Goal: Information Seeking & Learning: Learn about a topic

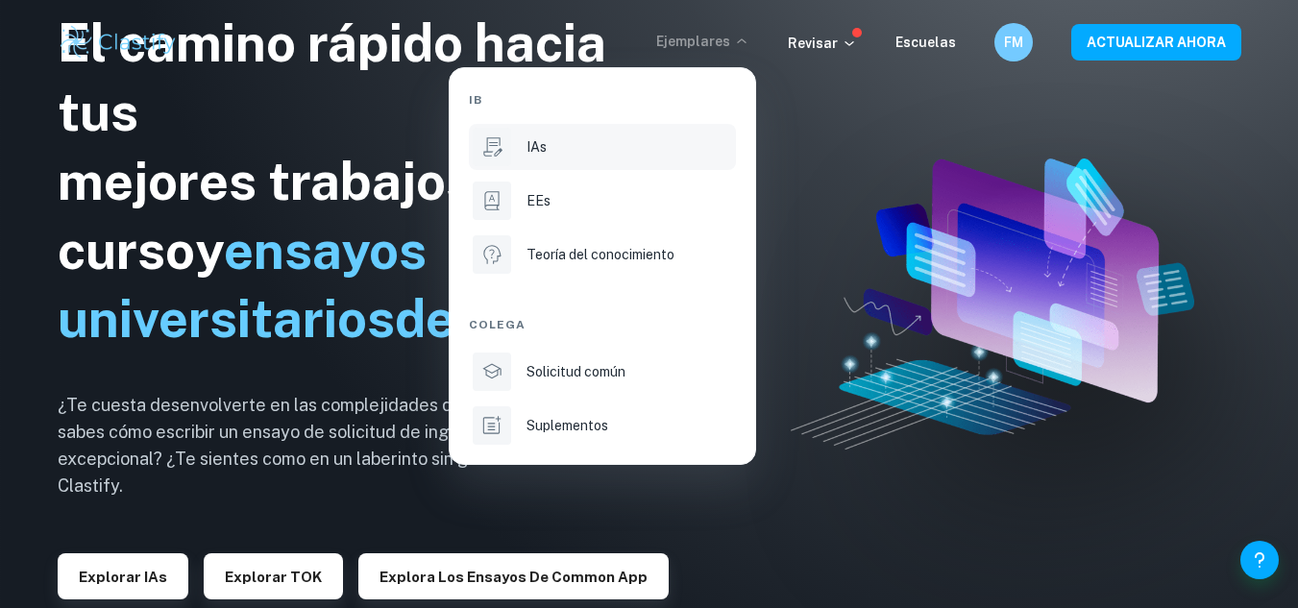
click at [552, 153] on div "IAs" at bounding box center [629, 146] width 206 height 21
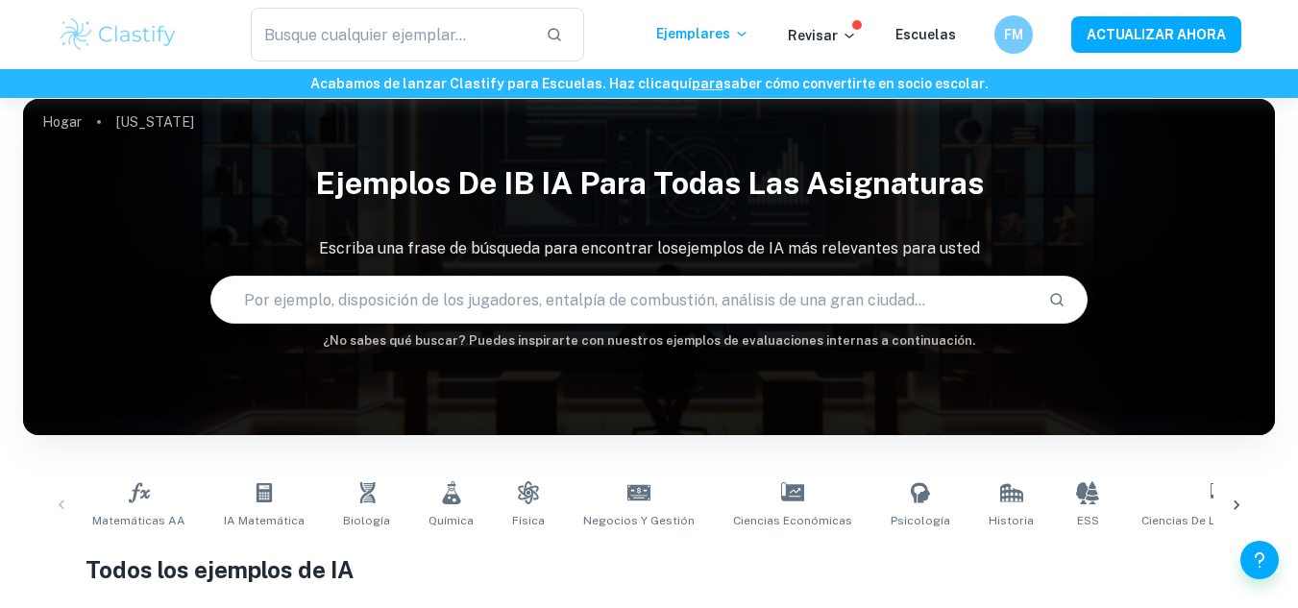
scroll to position [112, 0]
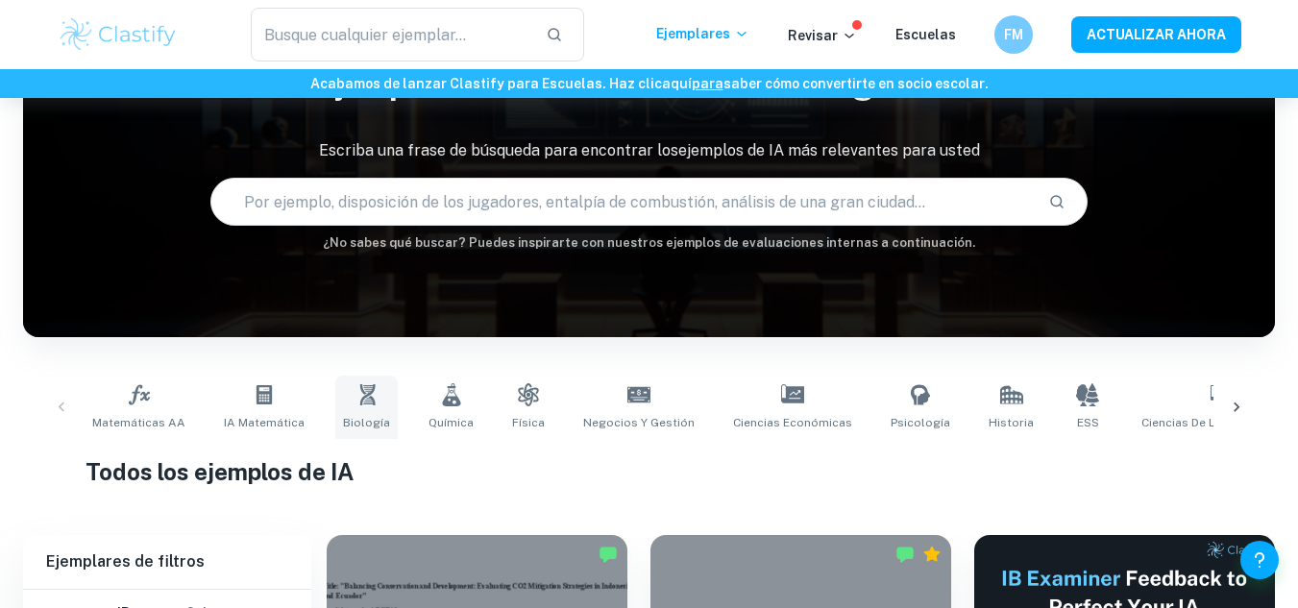
click at [355, 397] on icon at bounding box center [366, 394] width 23 height 23
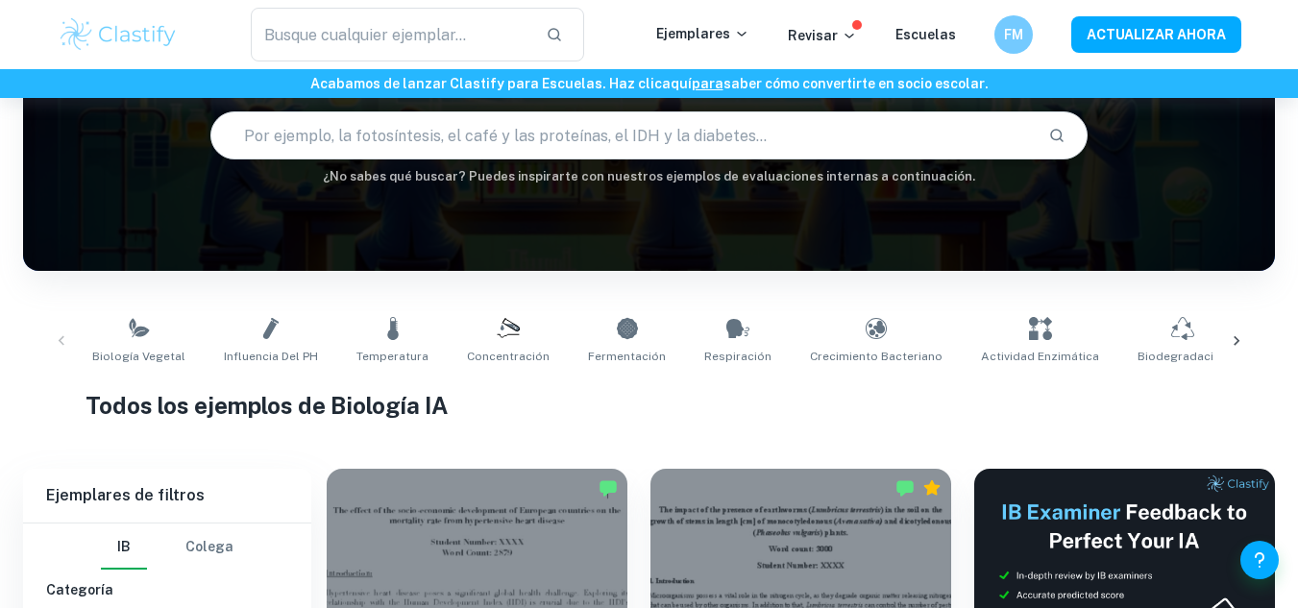
scroll to position [178, 0]
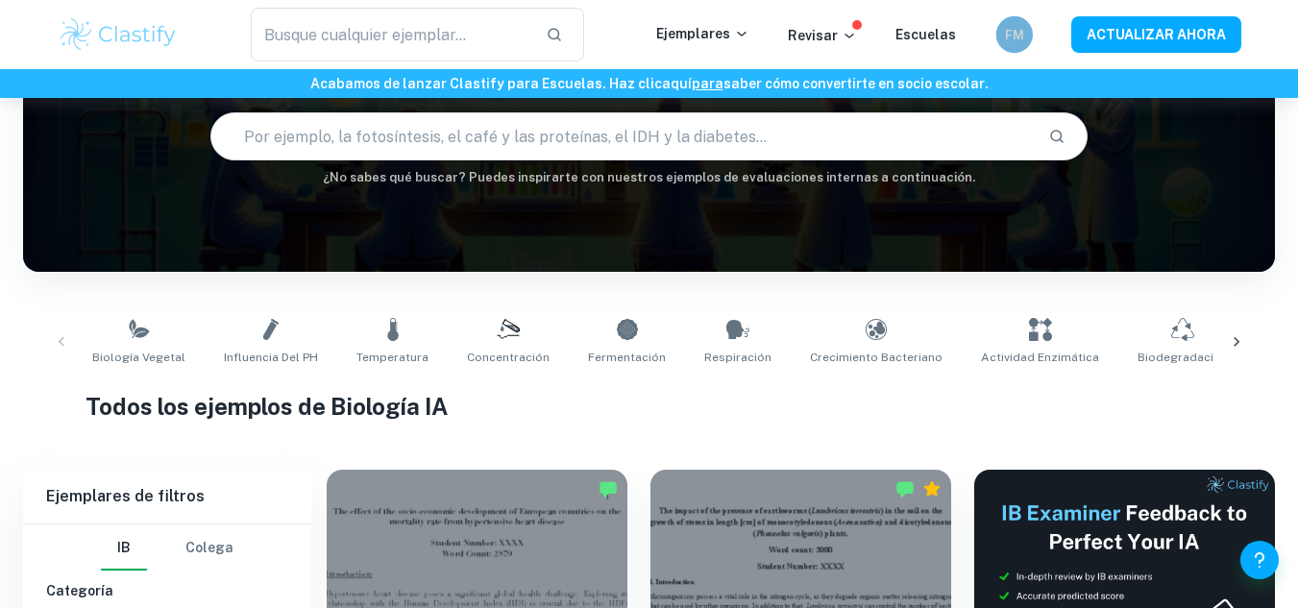
click at [1008, 30] on font "FM" at bounding box center [1014, 34] width 18 height 14
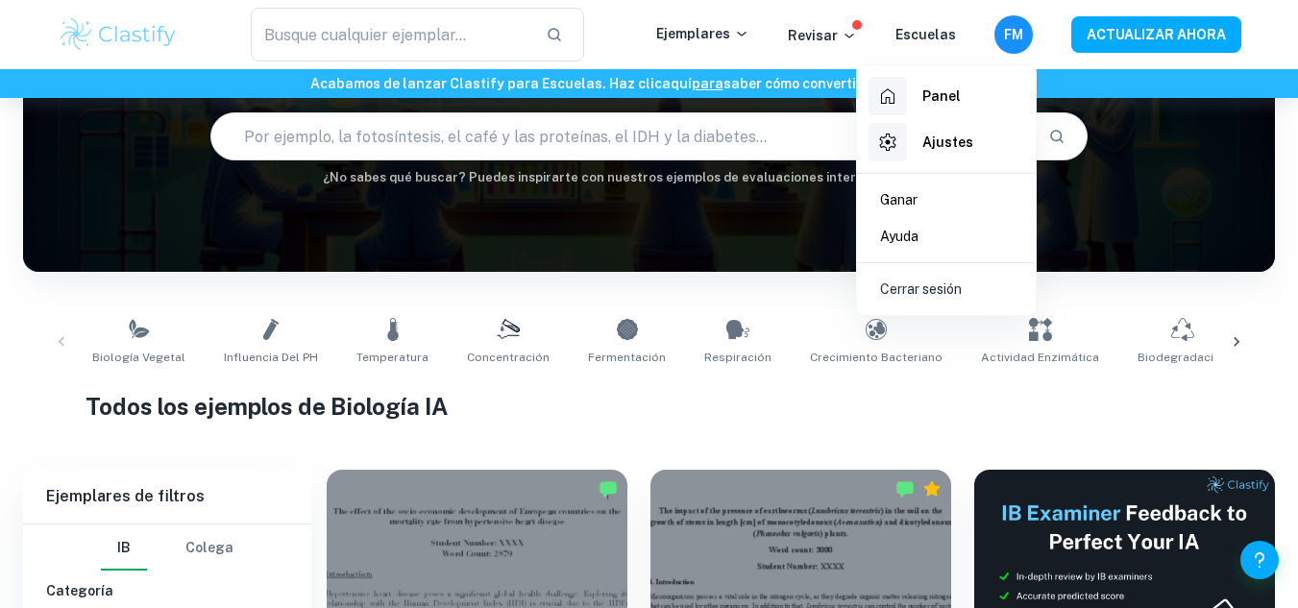
click at [748, 11] on div at bounding box center [649, 304] width 1298 height 608
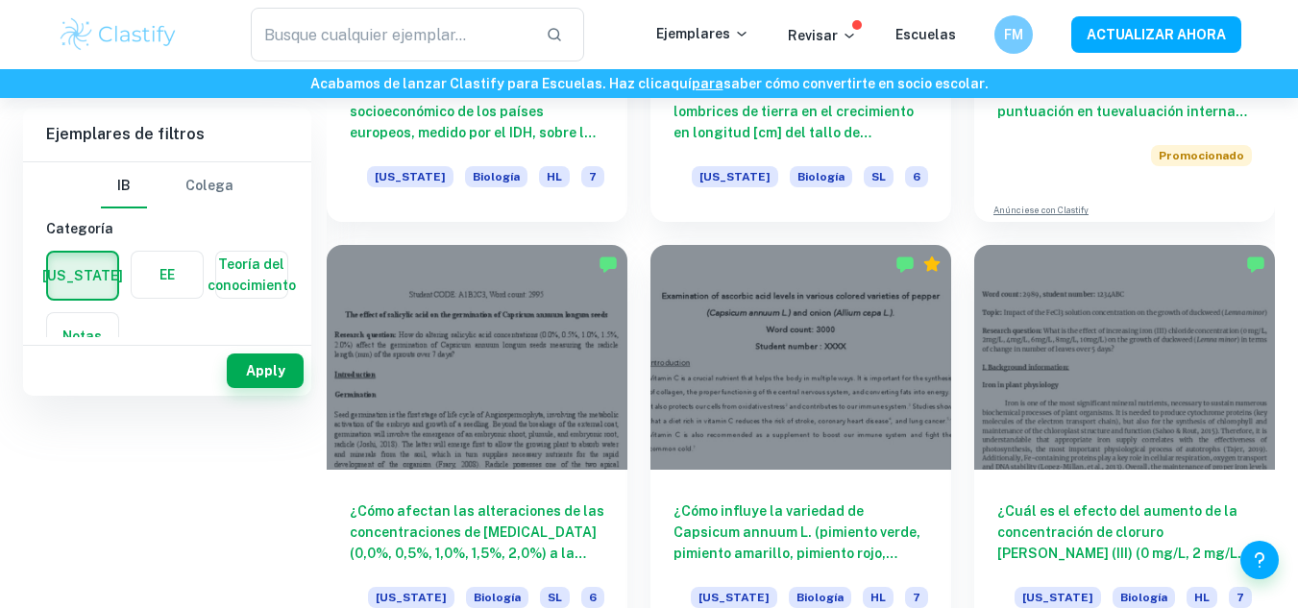
scroll to position [0, 0]
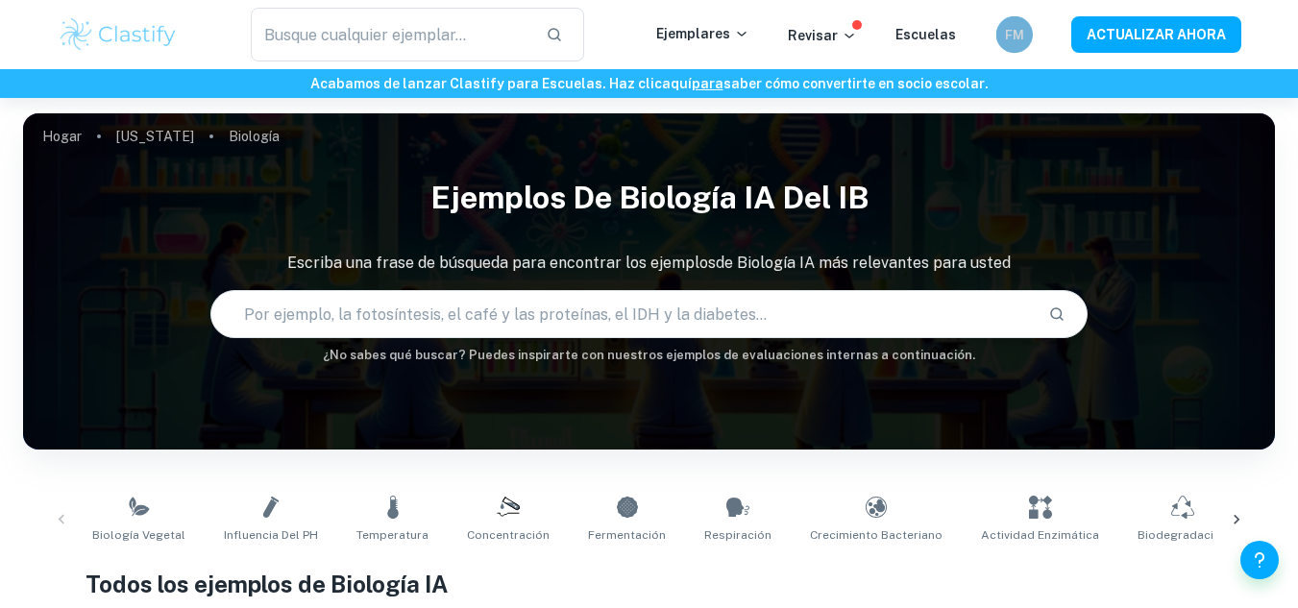
click at [1029, 23] on div "FM" at bounding box center [1013, 34] width 37 height 37
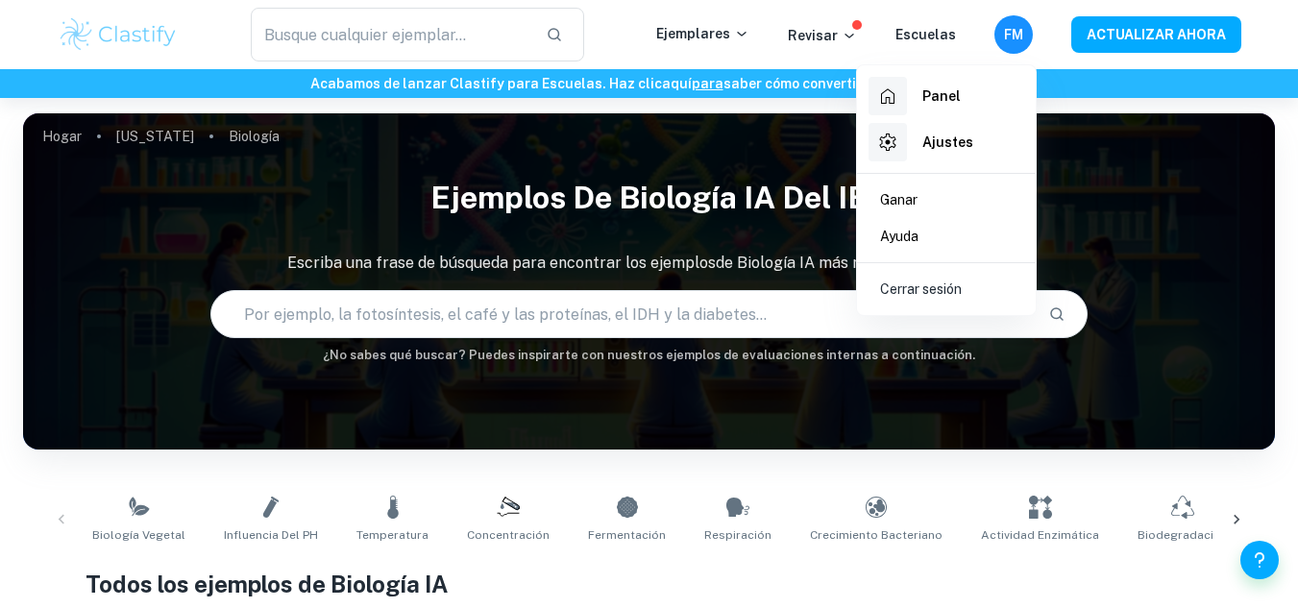
click at [903, 37] on div at bounding box center [649, 304] width 1298 height 608
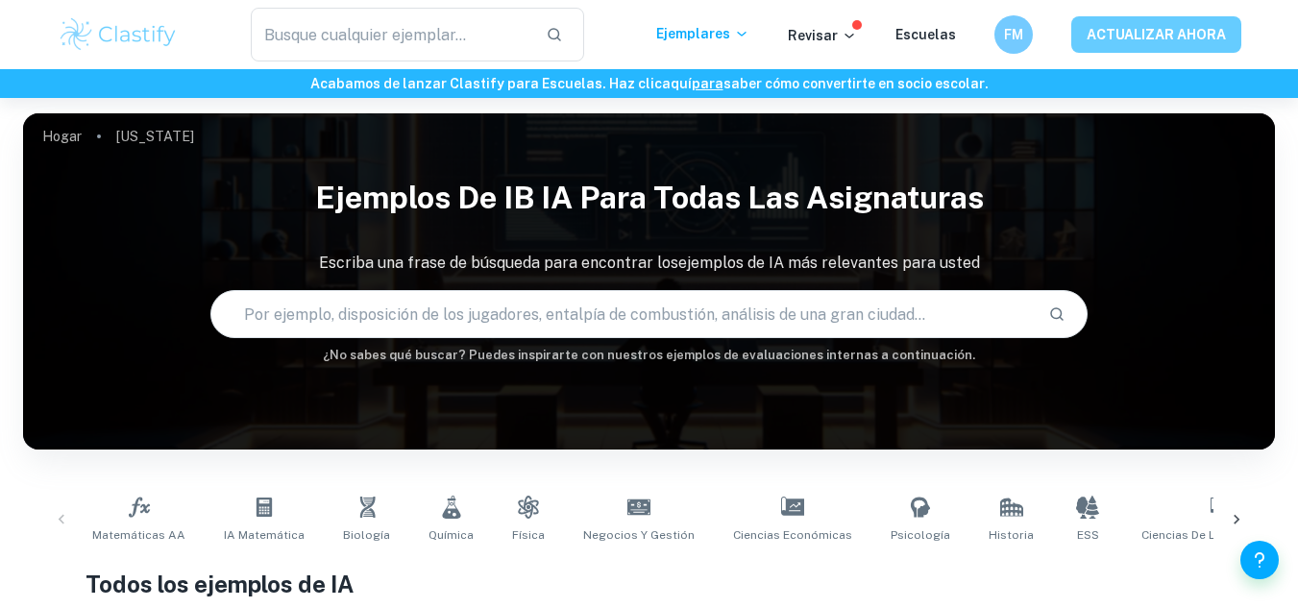
click at [1184, 43] on font "ACTUALIZAR AHORA" at bounding box center [1155, 34] width 139 height 24
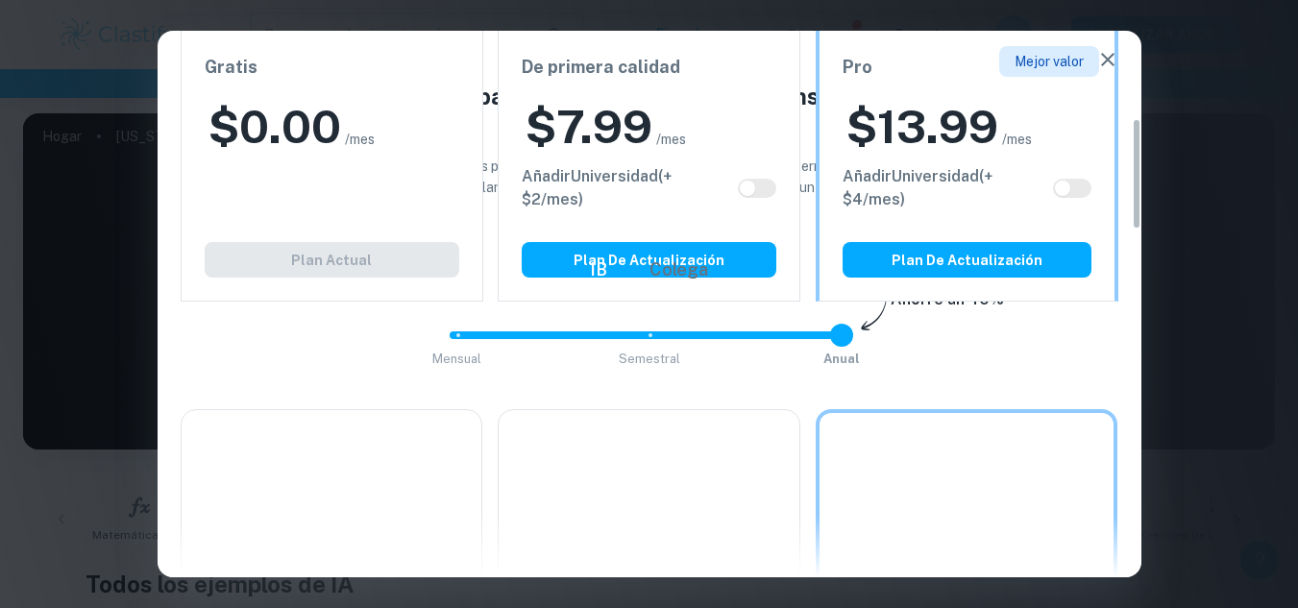
scroll to position [432, 0]
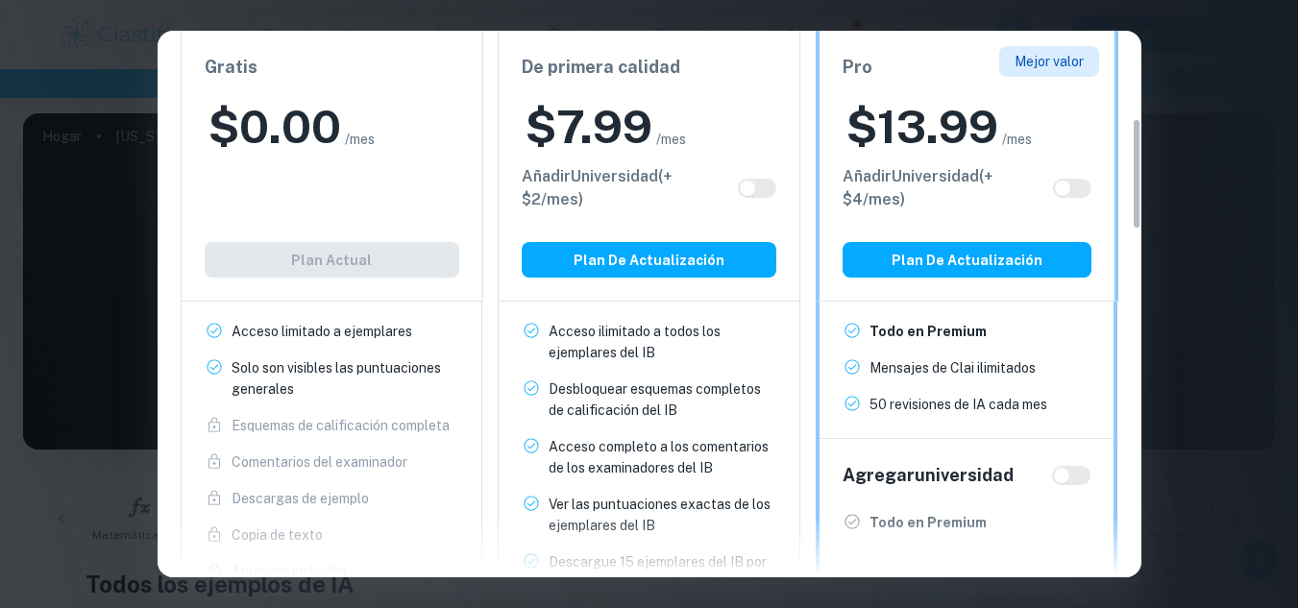
click at [315, 180] on div "Gratis $ 0.00 /mes Añadir Universidad (+ $ 2 /mes) Plan actual" at bounding box center [332, 166] width 303 height 271
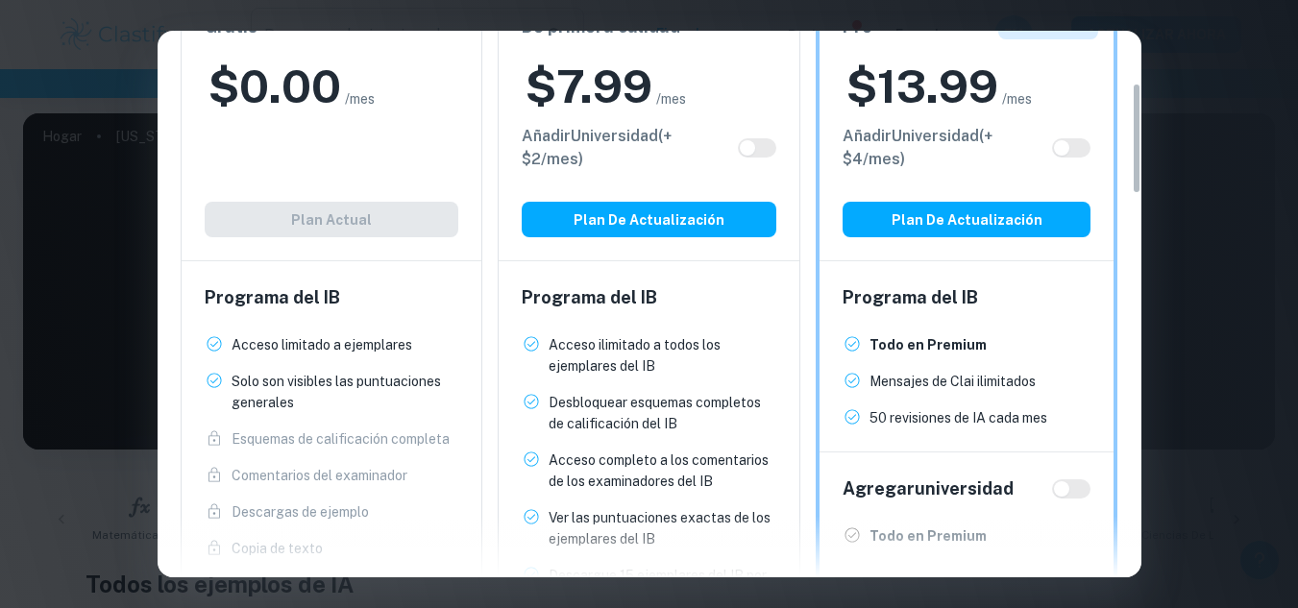
scroll to position [0, 0]
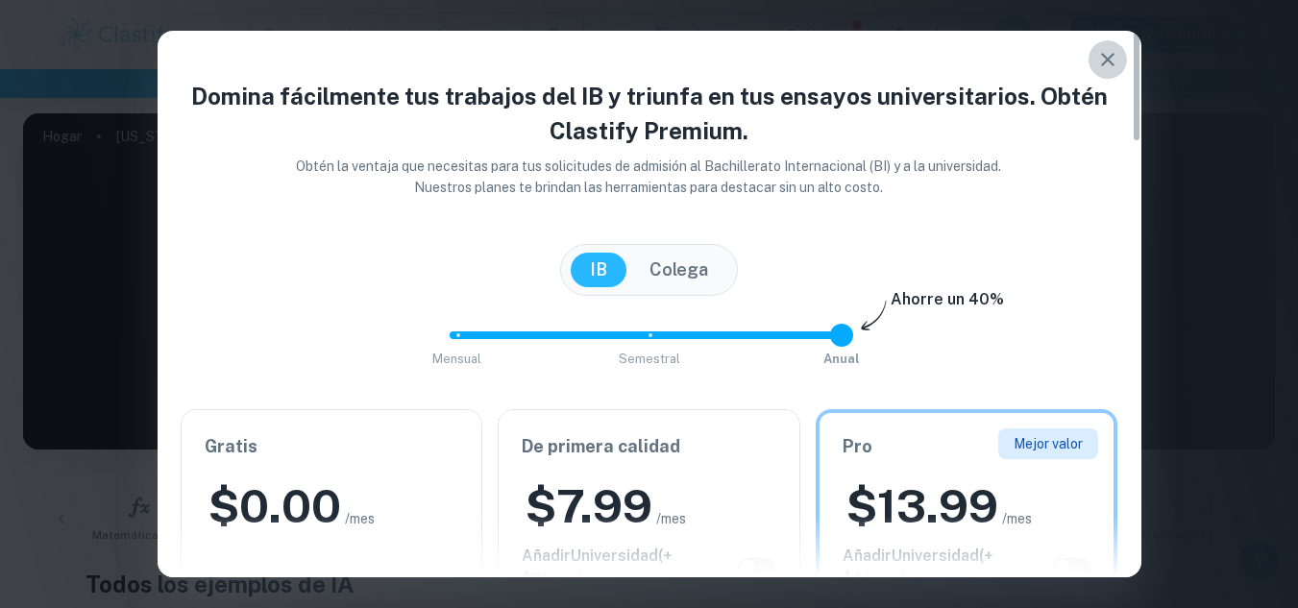
click at [1112, 62] on icon "button" at bounding box center [1107, 59] width 23 height 23
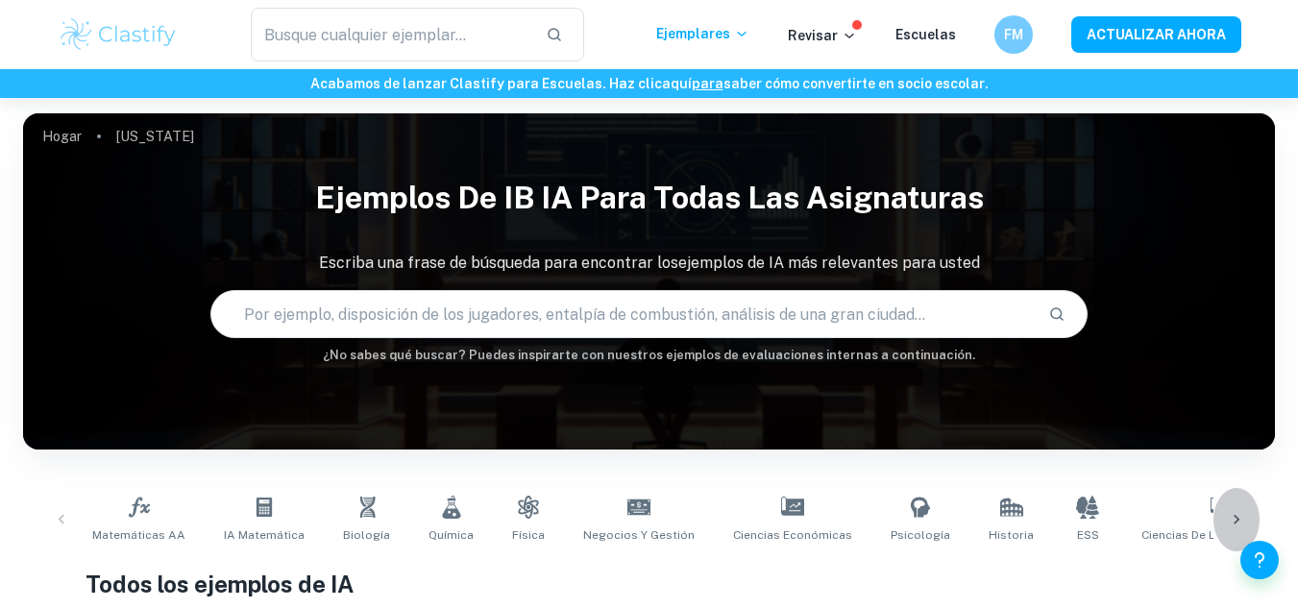
click at [1241, 513] on icon at bounding box center [1236, 519] width 19 height 19
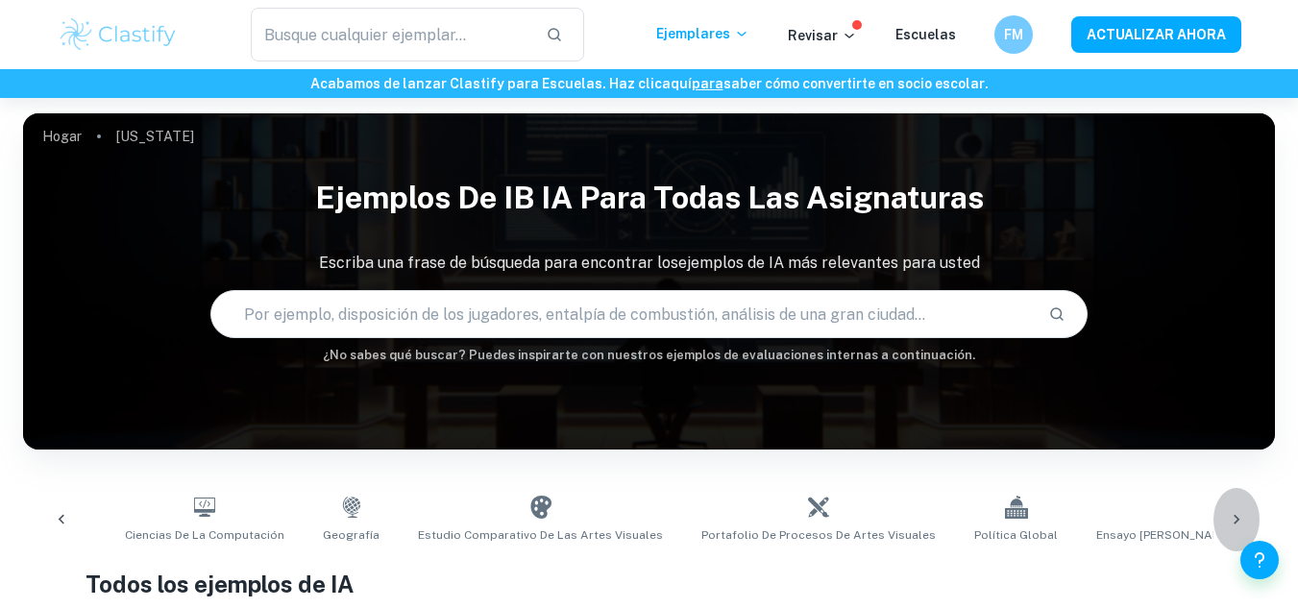
click at [1241, 513] on icon at bounding box center [1236, 519] width 19 height 19
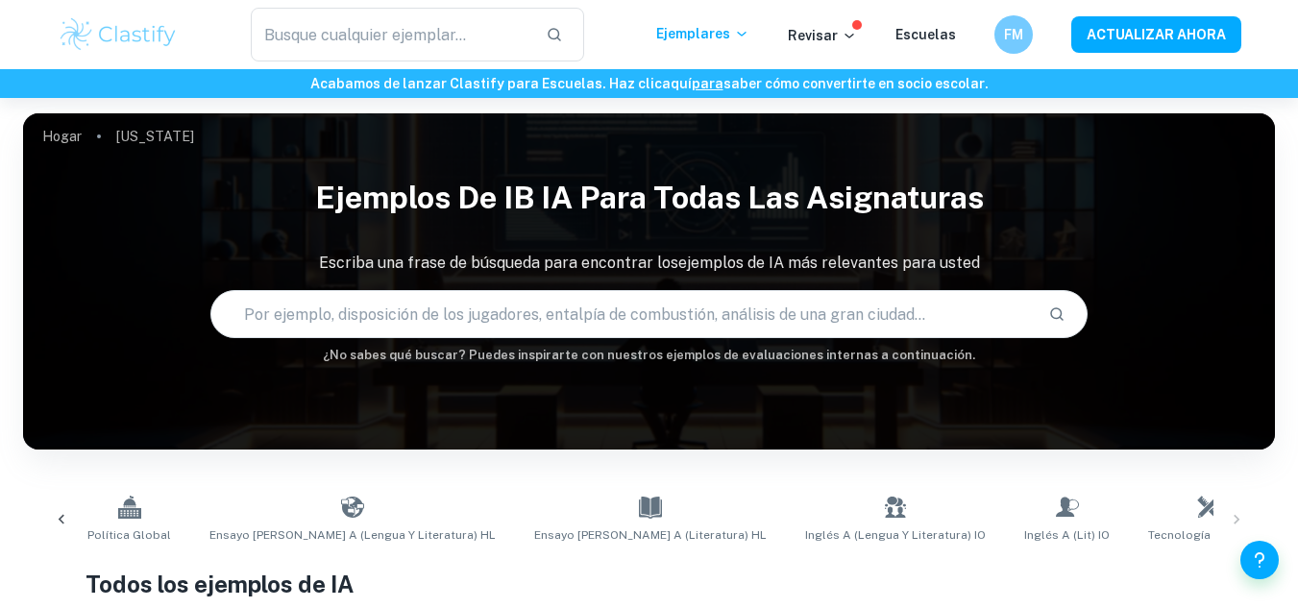
click at [1241, 513] on div "Matemáticas AA IA matemática Biología Química Física Negocios y gestión Ciencia…" at bounding box center [648, 519] width 1221 height 63
click at [844, 36] on icon at bounding box center [848, 35] width 15 height 15
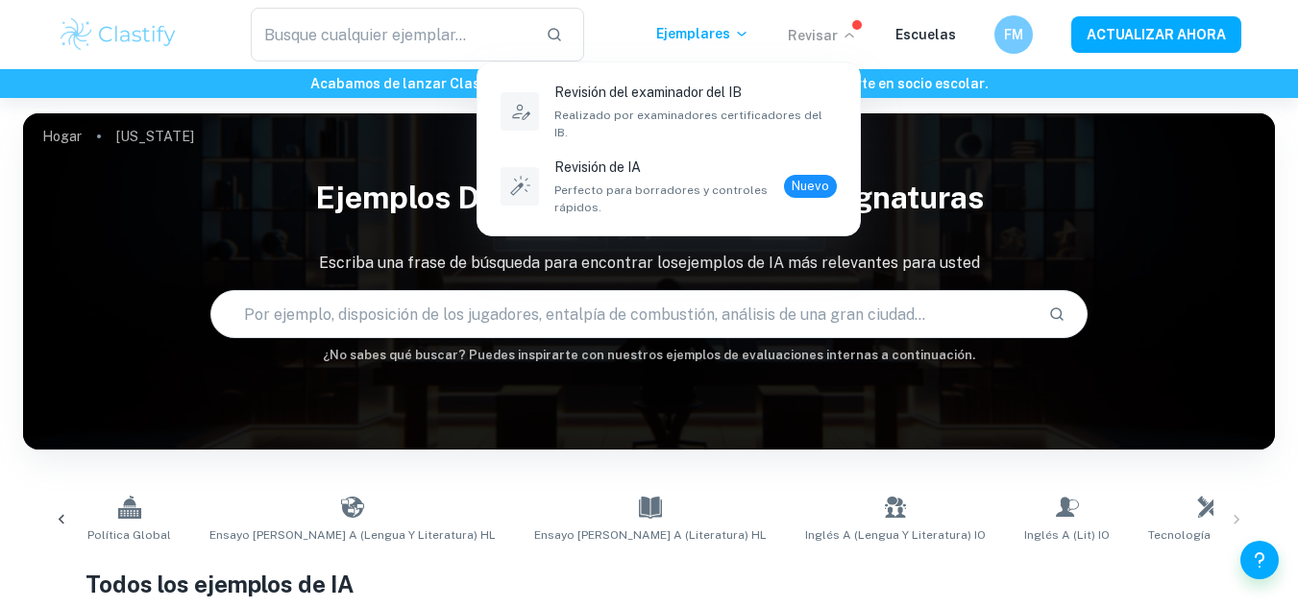
click at [904, 37] on div at bounding box center [649, 304] width 1298 height 608
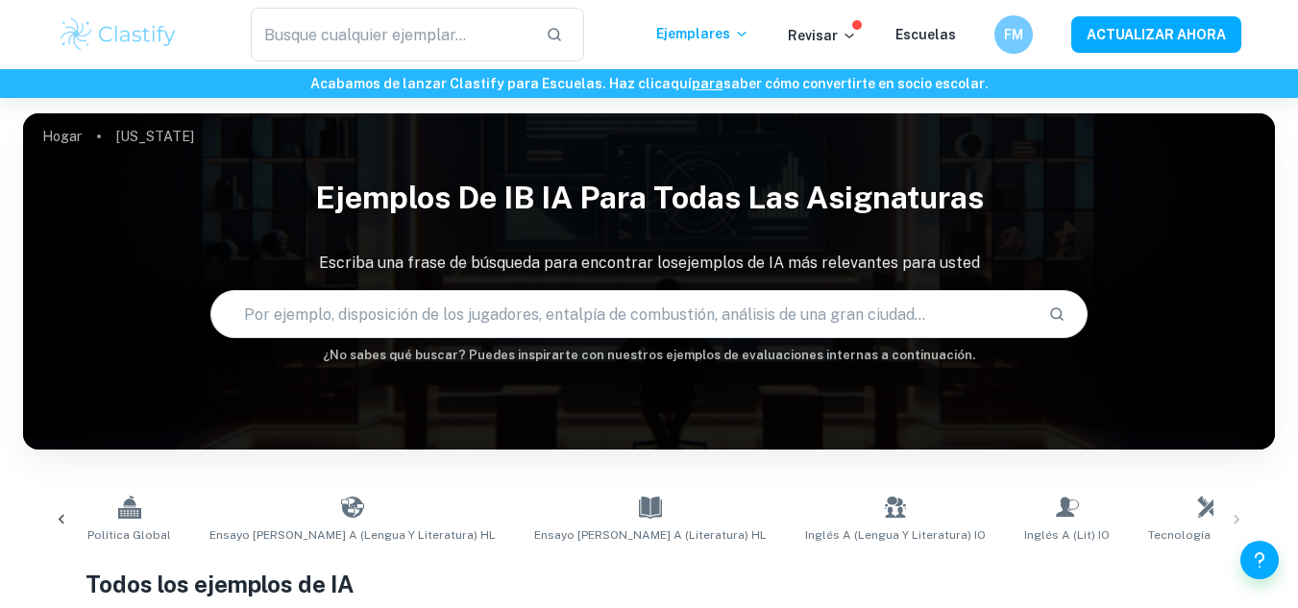
click at [904, 37] on font "Escuelas" at bounding box center [925, 34] width 61 height 15
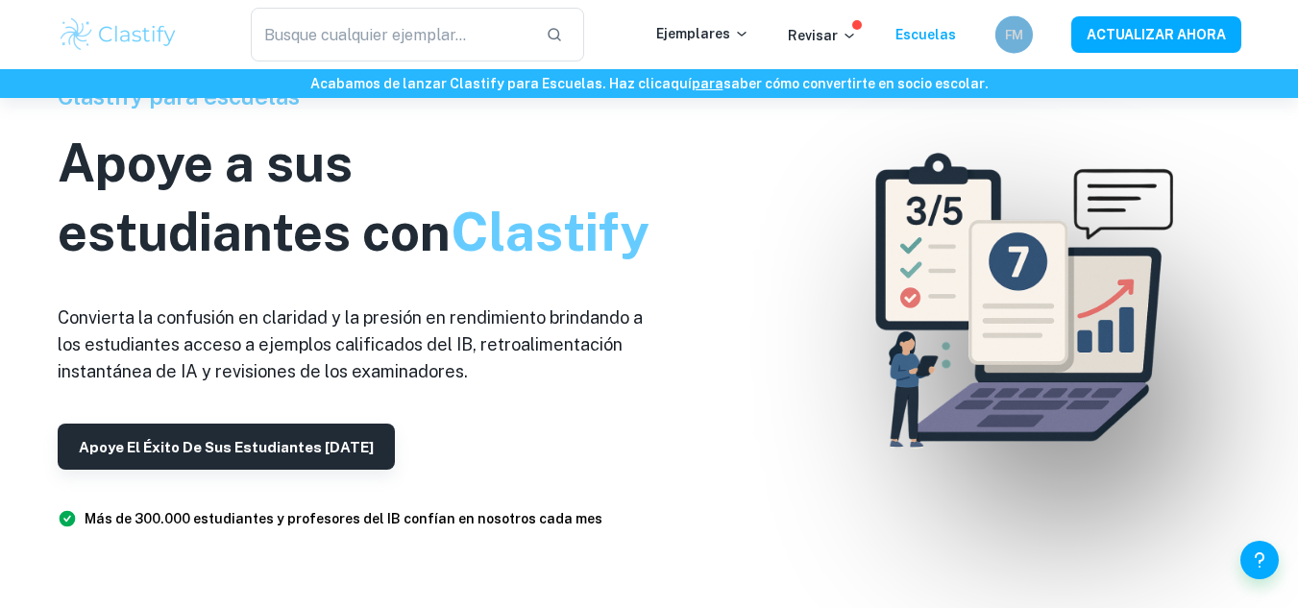
click at [1011, 33] on font "FM" at bounding box center [1013, 34] width 19 height 15
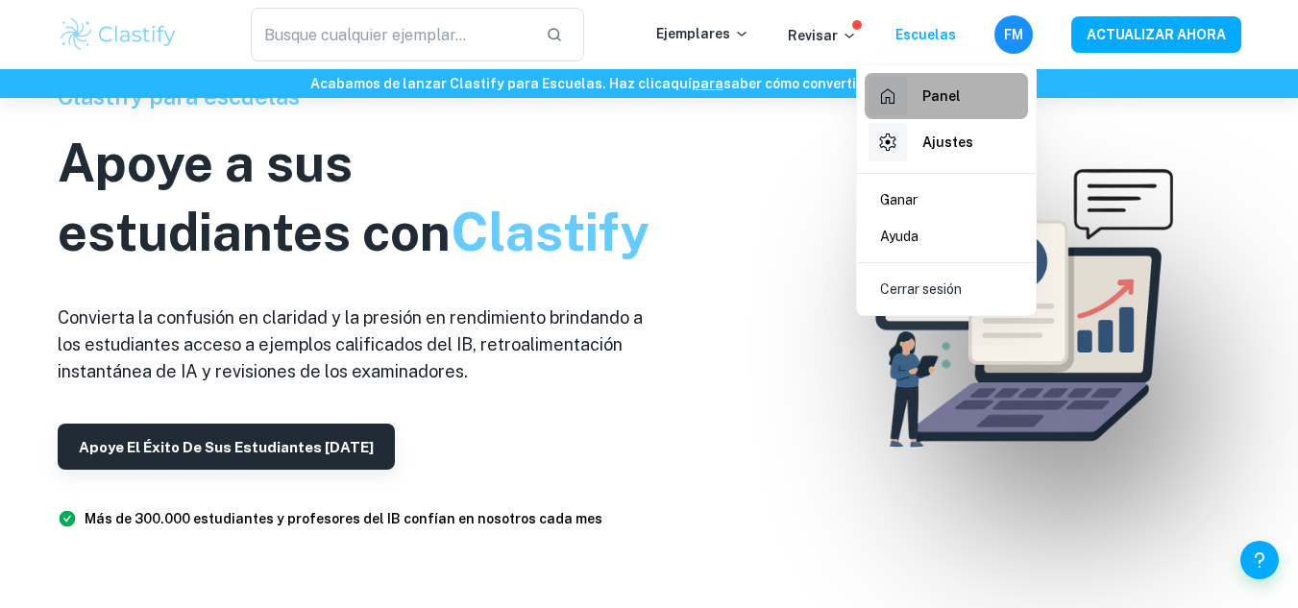
click at [962, 92] on li "Panel" at bounding box center [945, 96] width 163 height 46
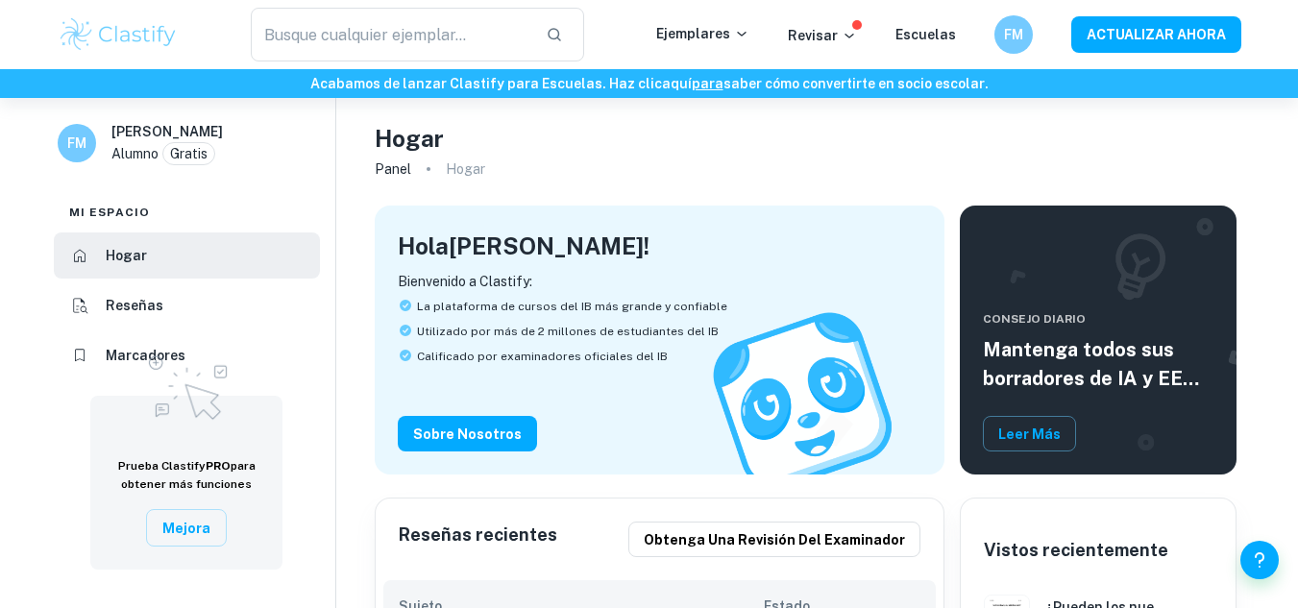
click at [180, 353] on img at bounding box center [186, 385] width 96 height 83
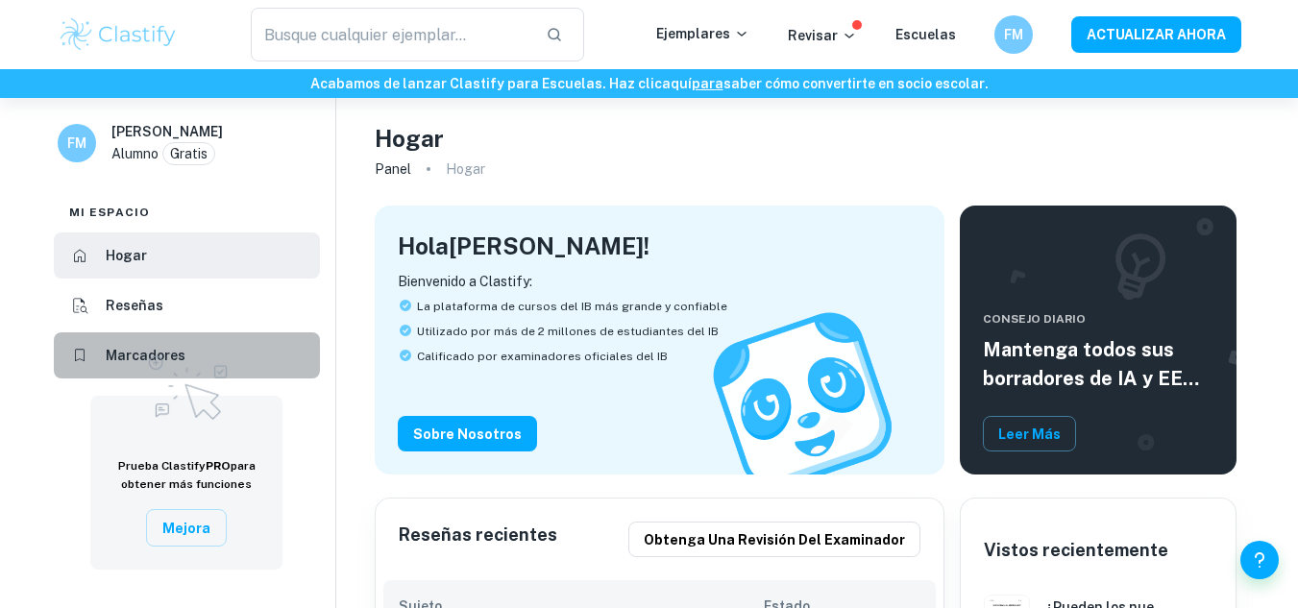
click at [74, 363] on icon at bounding box center [79, 355] width 19 height 19
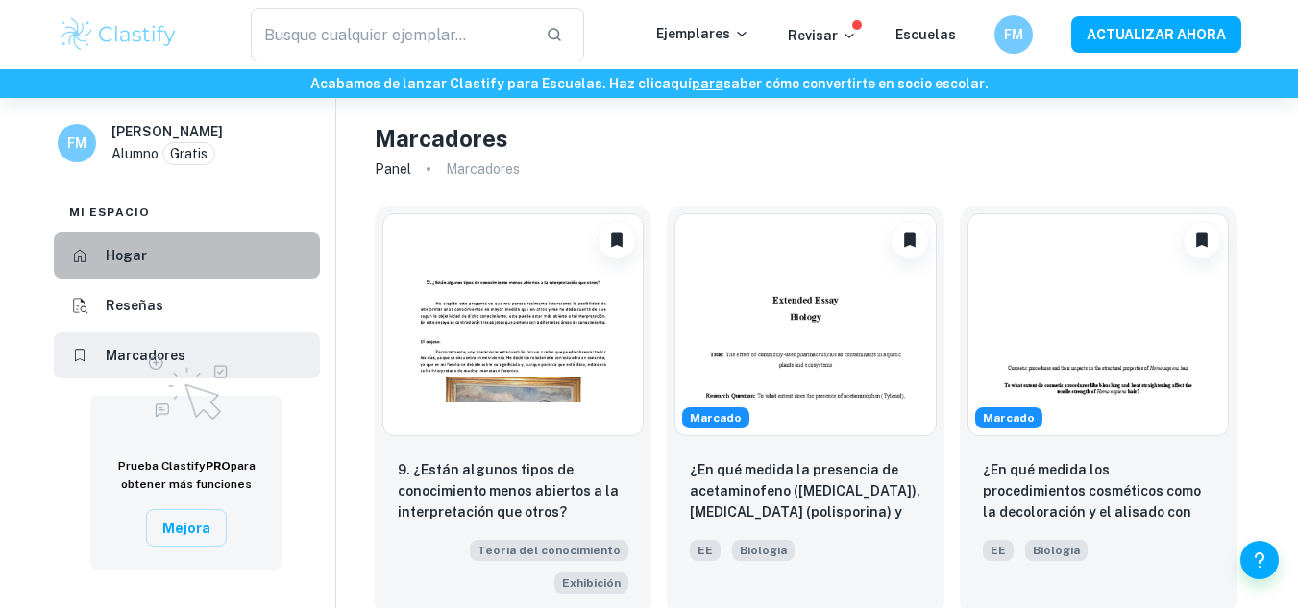
click at [152, 264] on li "Hogar" at bounding box center [187, 255] width 266 height 46
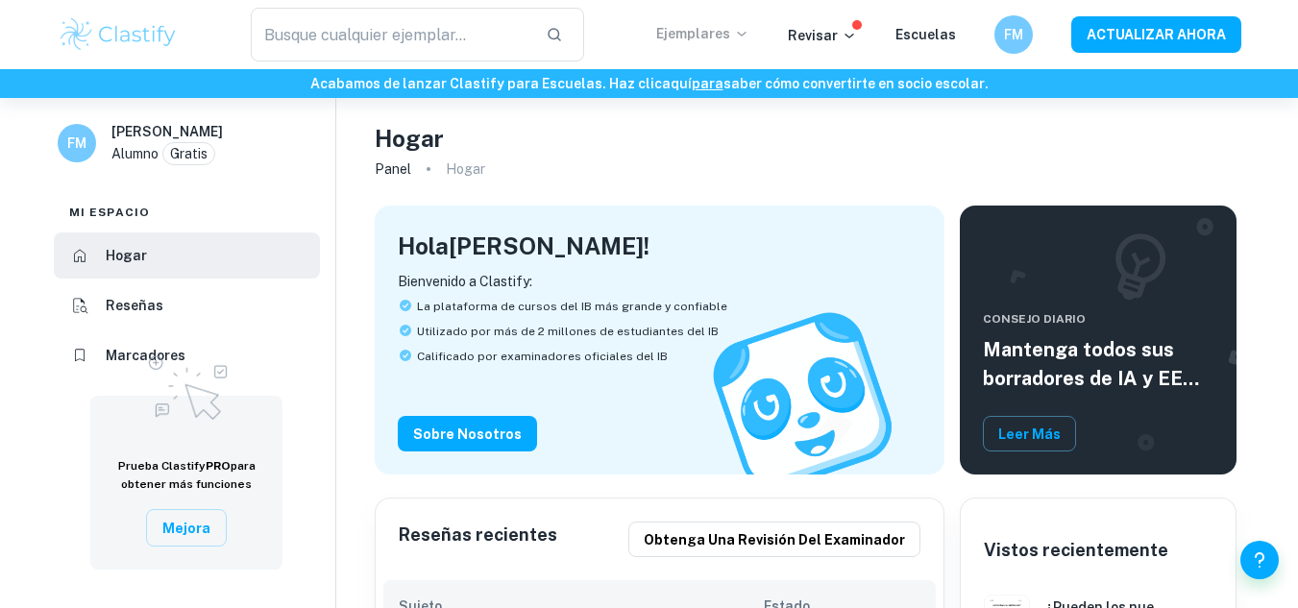
click at [730, 40] on font "Ejemplares" at bounding box center [693, 33] width 74 height 15
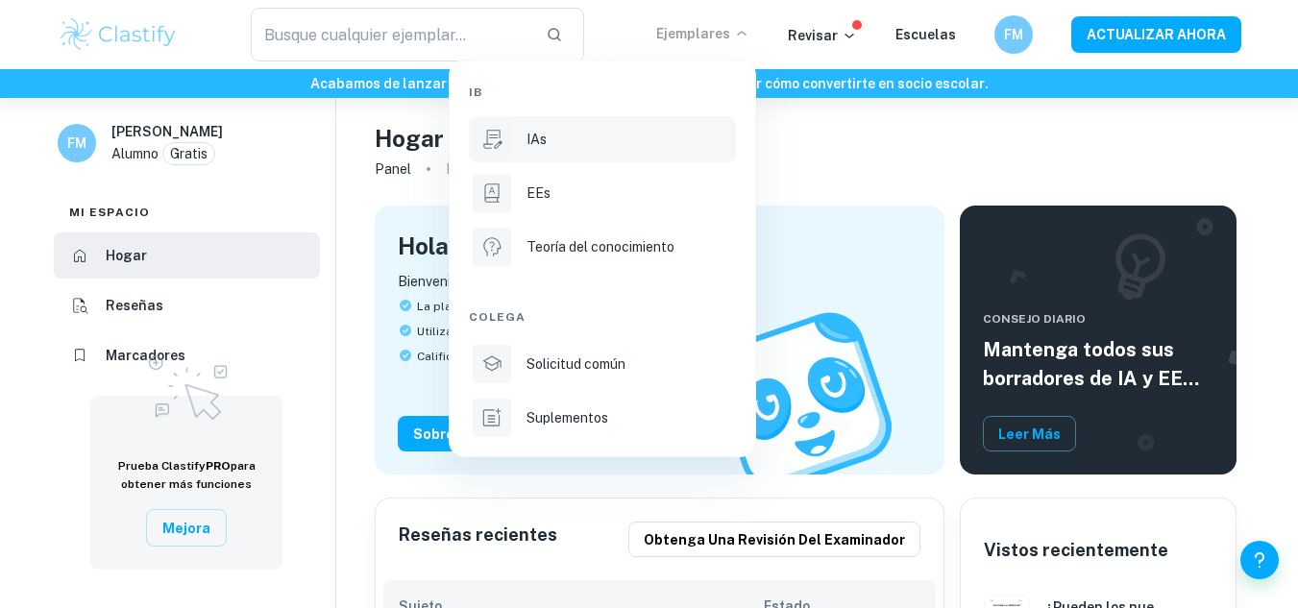
click at [511, 157] on li "IAs" at bounding box center [602, 139] width 267 height 46
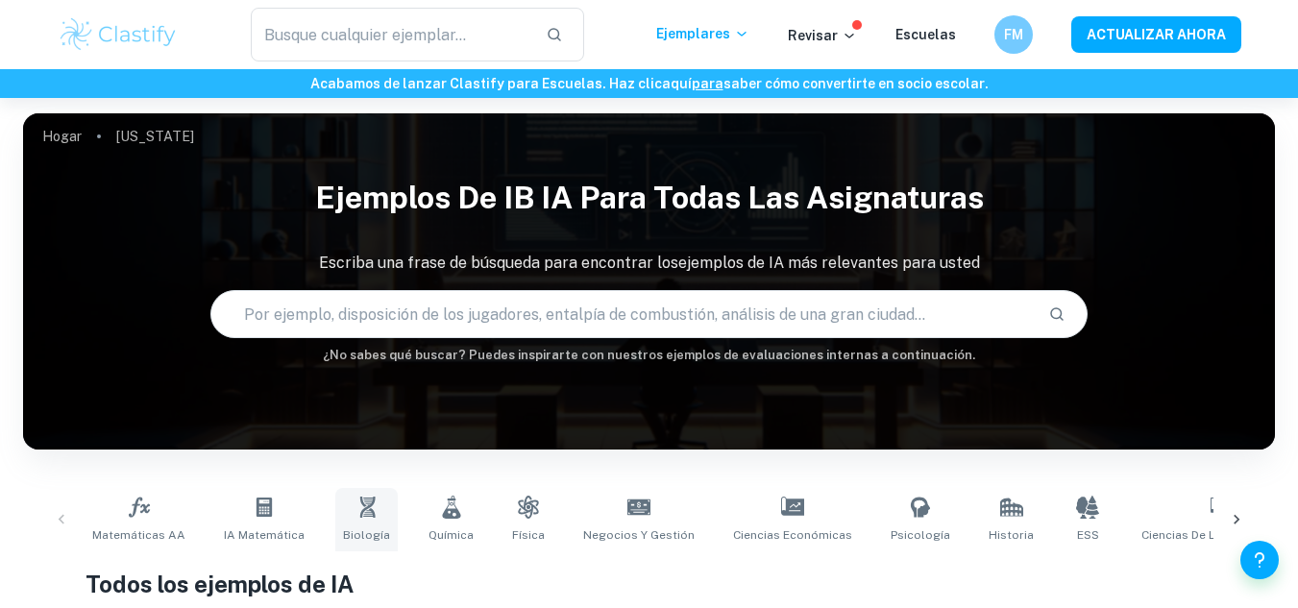
click at [359, 505] on icon at bounding box center [366, 507] width 15 height 21
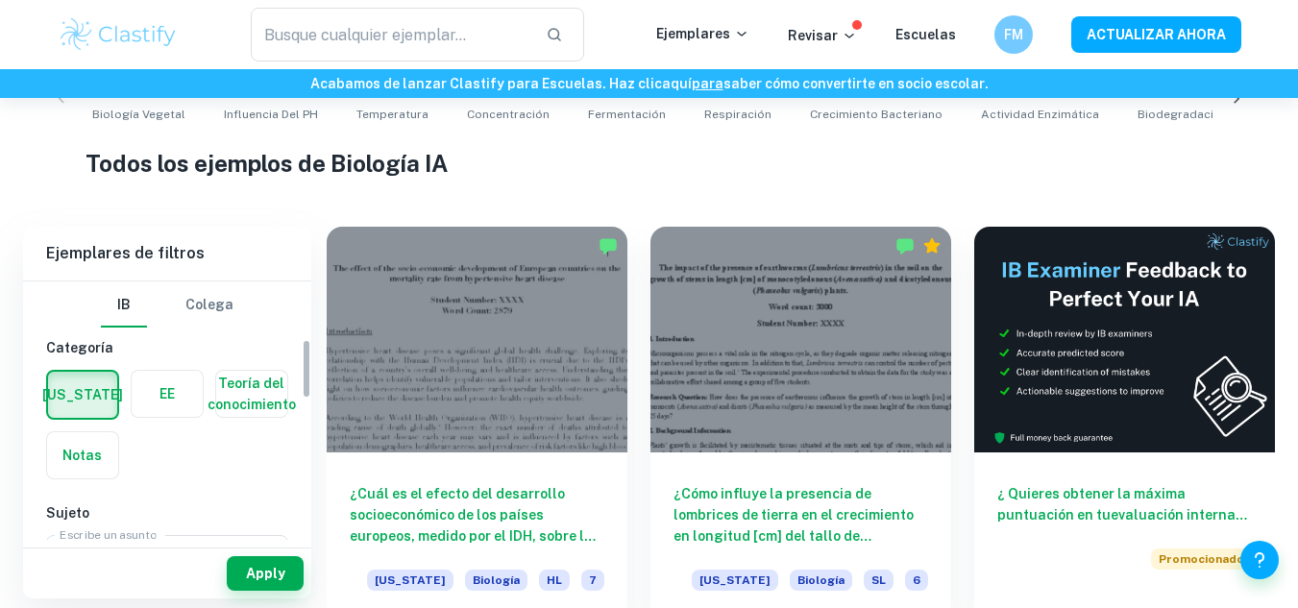
scroll to position [333, 0]
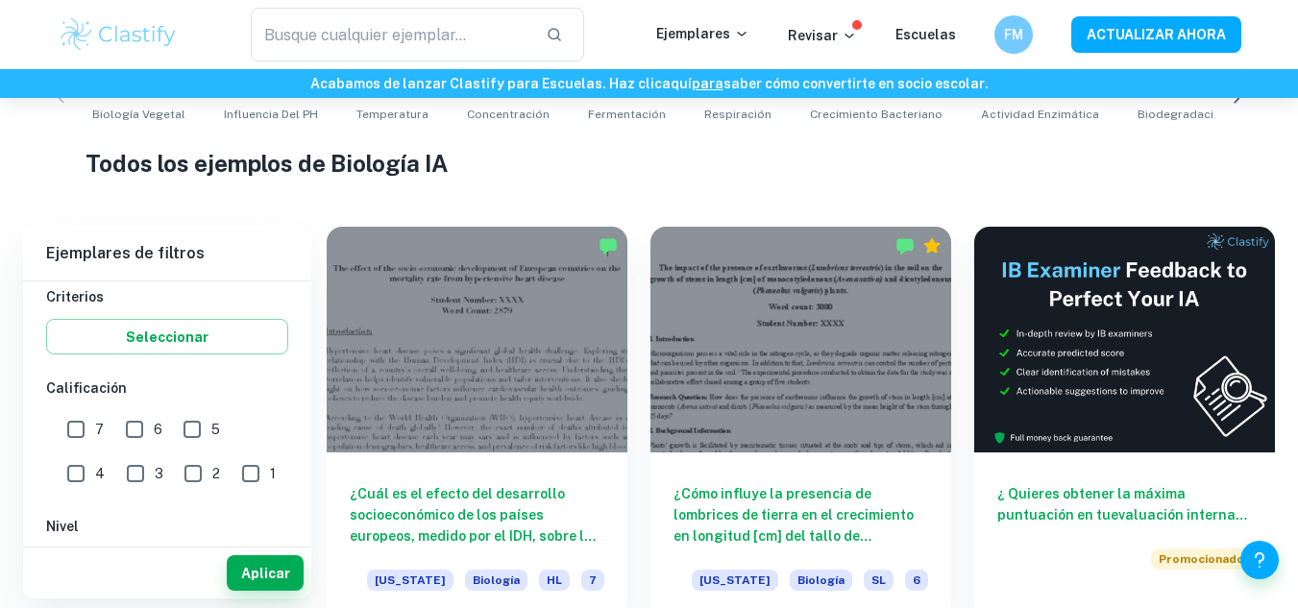
click at [81, 426] on input "7" at bounding box center [76, 429] width 38 height 38
checkbox input "true"
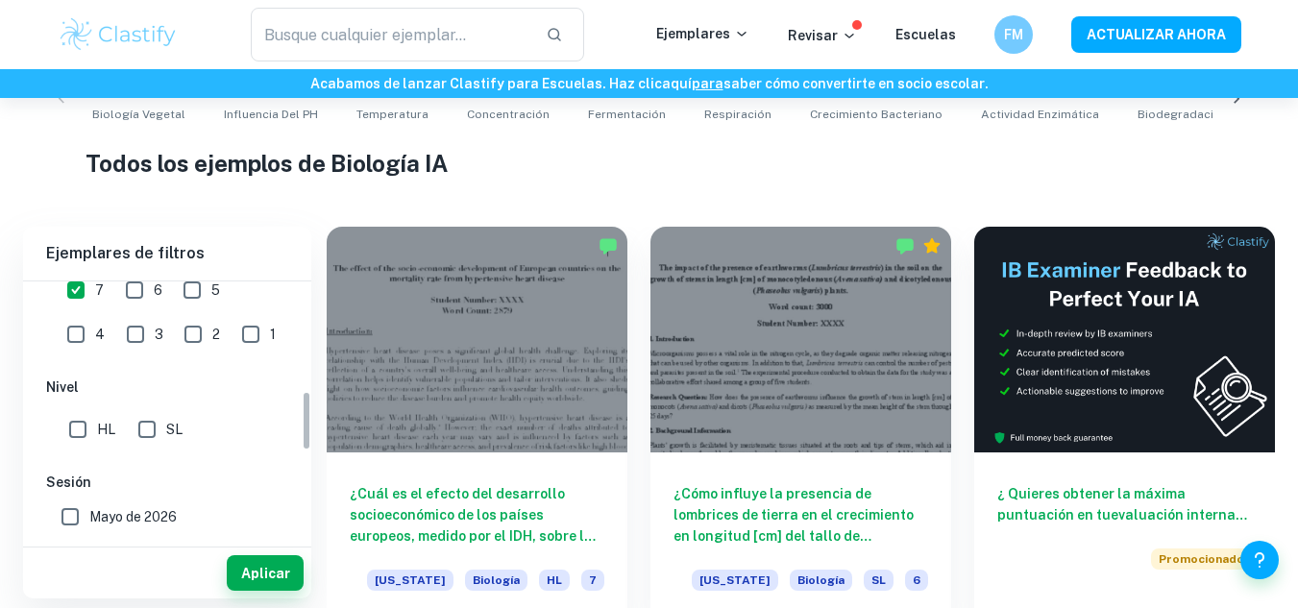
scroll to position [477, 0]
click at [264, 571] on font "Aplicar" at bounding box center [265, 573] width 49 height 15
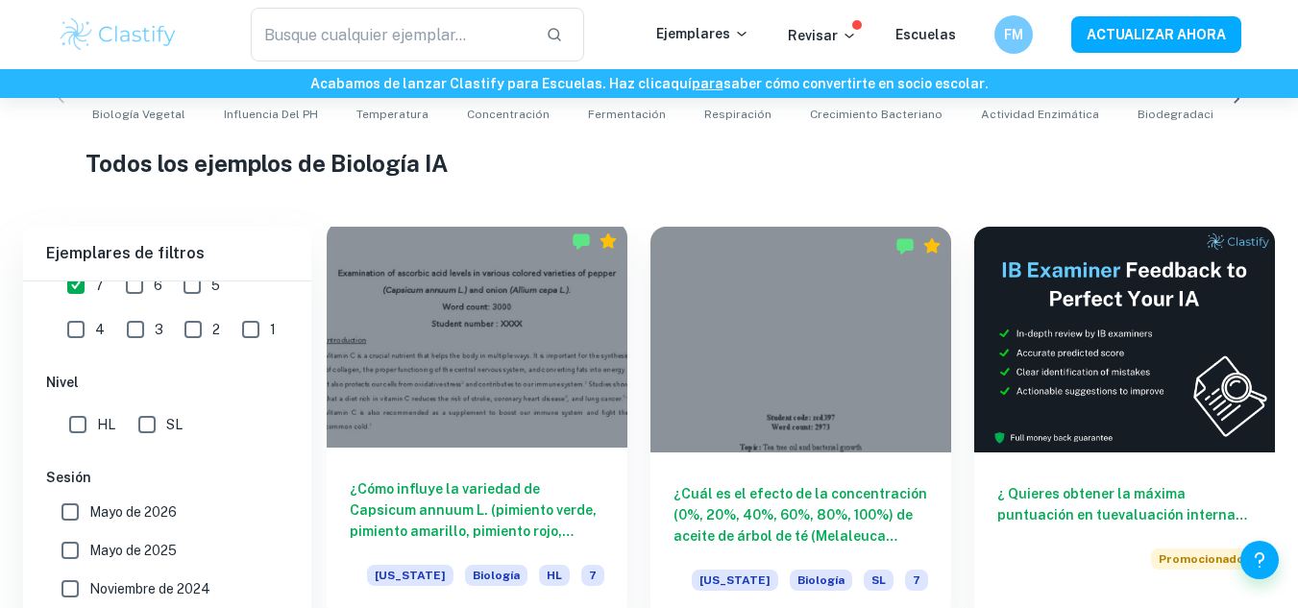
scroll to position [552, 0]
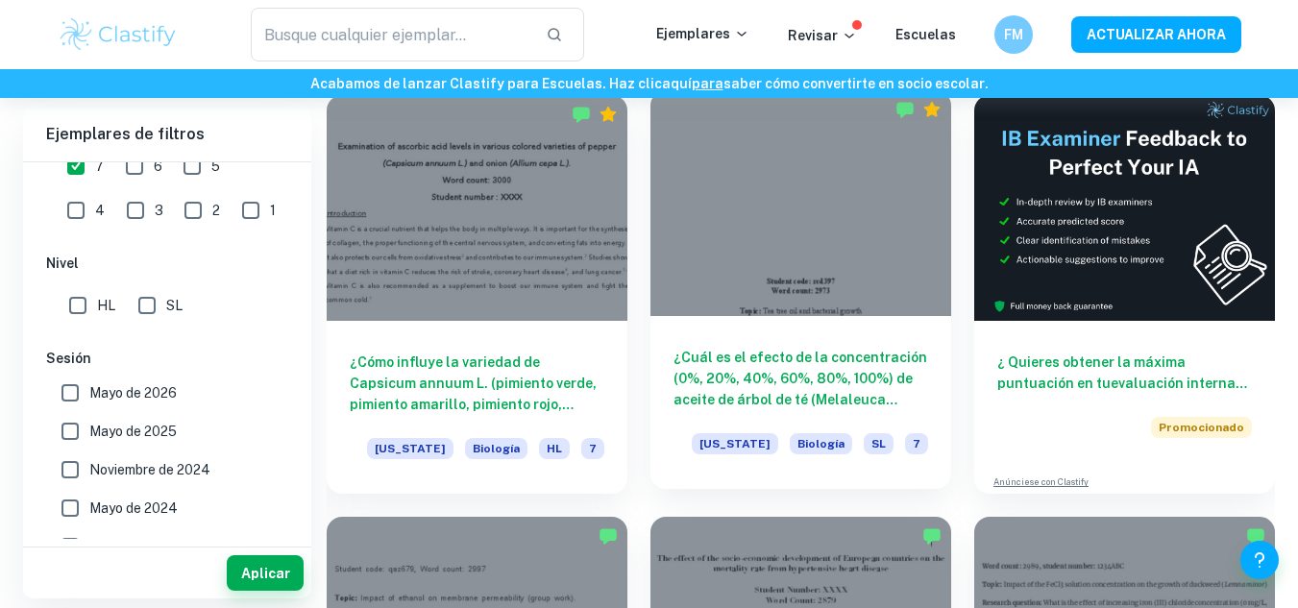
click at [755, 200] on div at bounding box center [800, 203] width 301 height 226
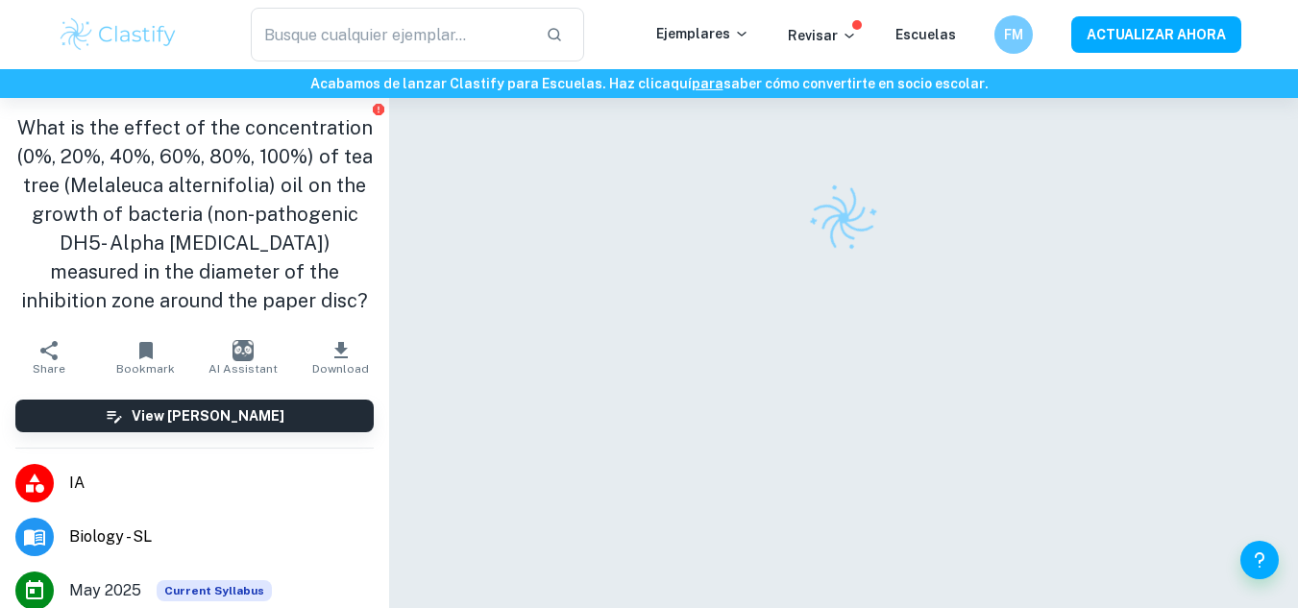
click at [134, 353] on icon "button" at bounding box center [145, 350] width 23 height 23
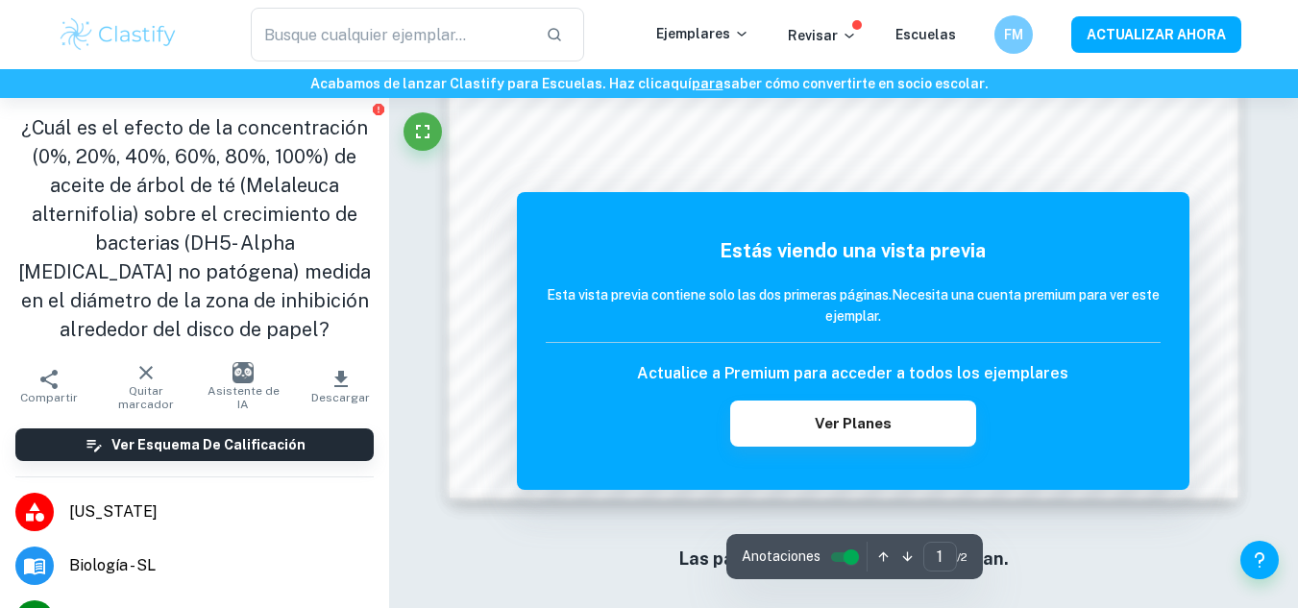
scroll to position [1878, 0]
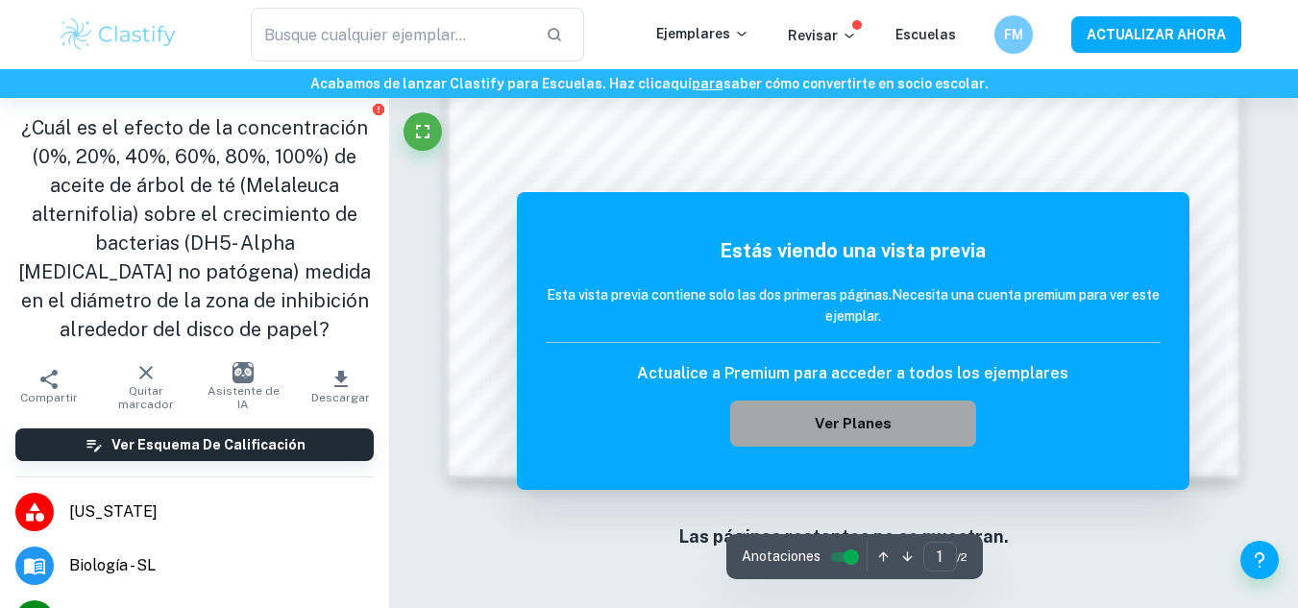
click at [815, 417] on button "Ver planes" at bounding box center [853, 424] width 246 height 46
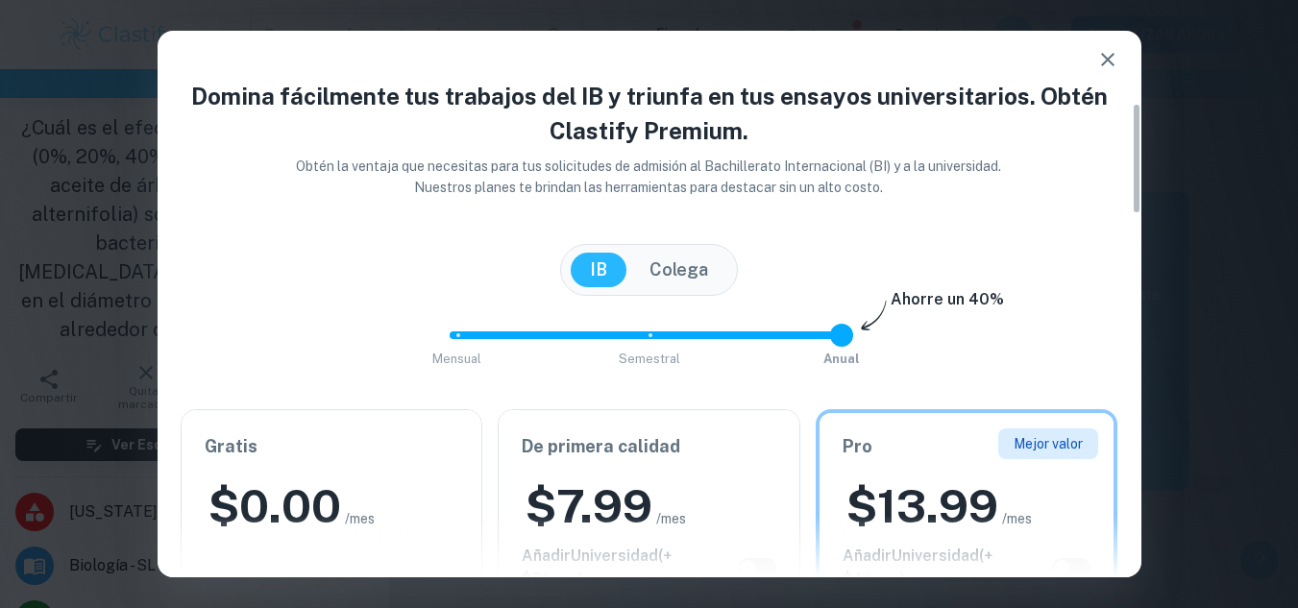
scroll to position [354, 0]
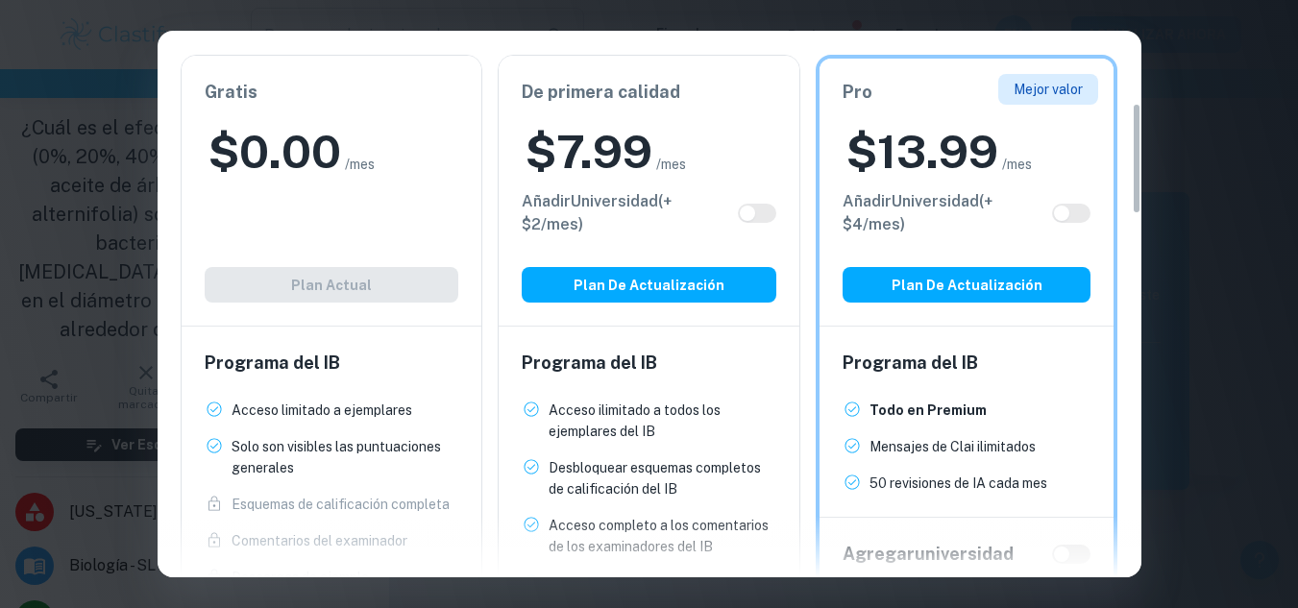
click at [1180, 17] on div "Domina fácilmente tus trabajos del IB y triunfa en tus ensayos universitarios. …" at bounding box center [649, 304] width 1298 height 608
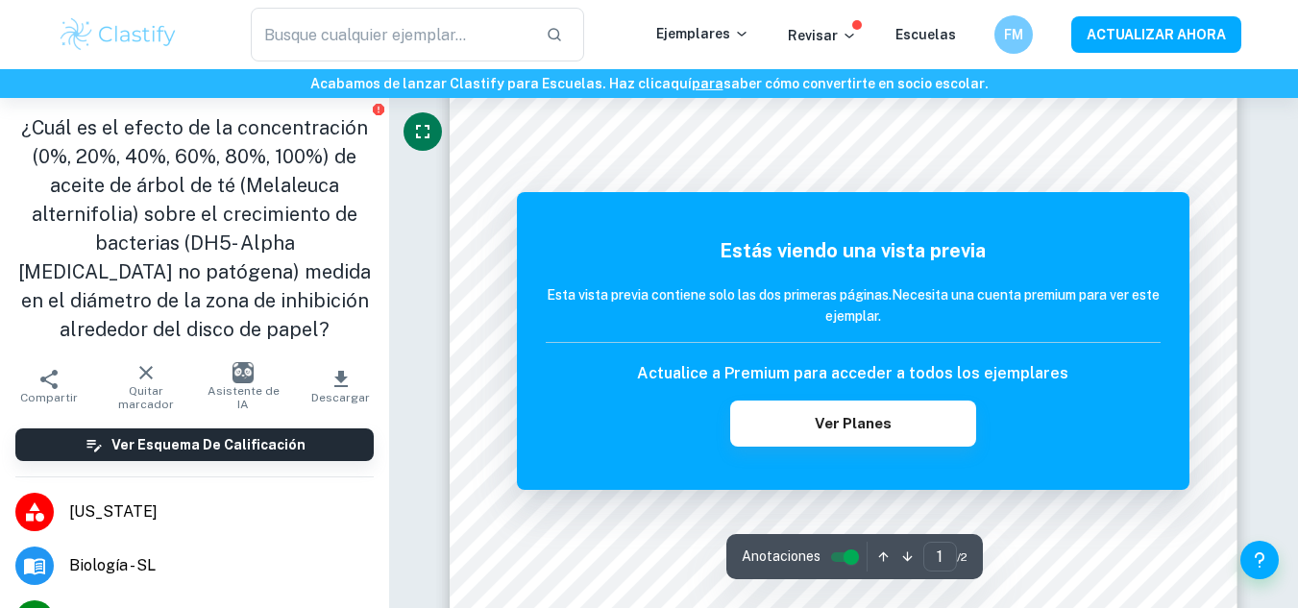
scroll to position [363, 0]
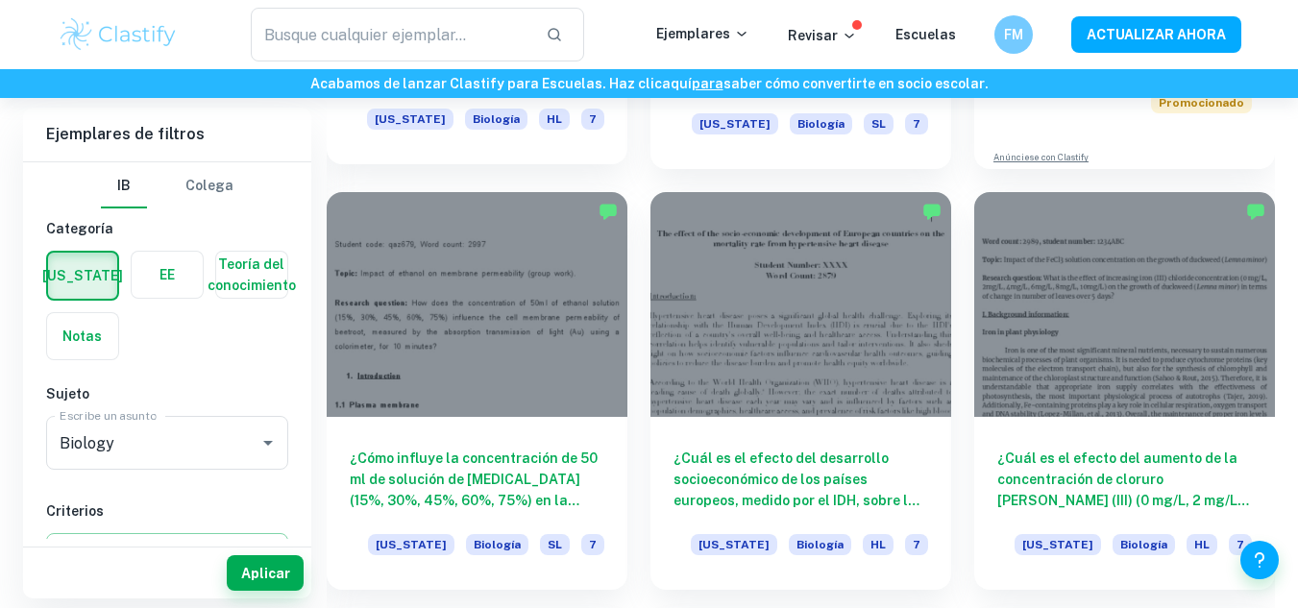
scroll to position [878, 0]
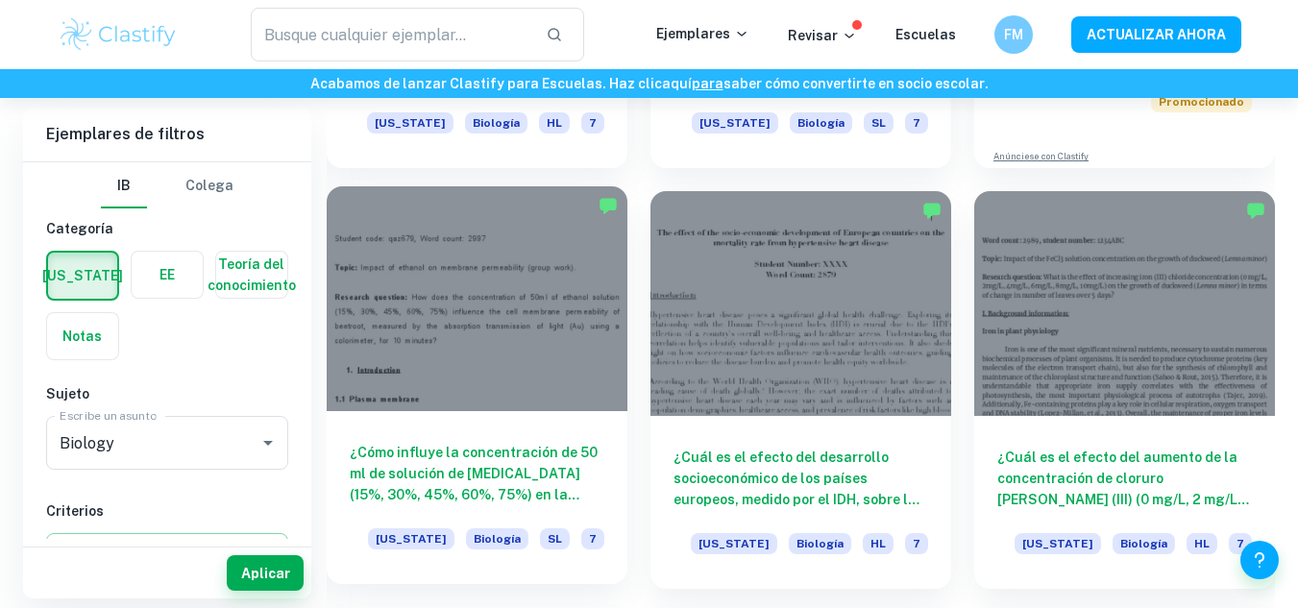
click at [509, 262] on div at bounding box center [477, 299] width 301 height 226
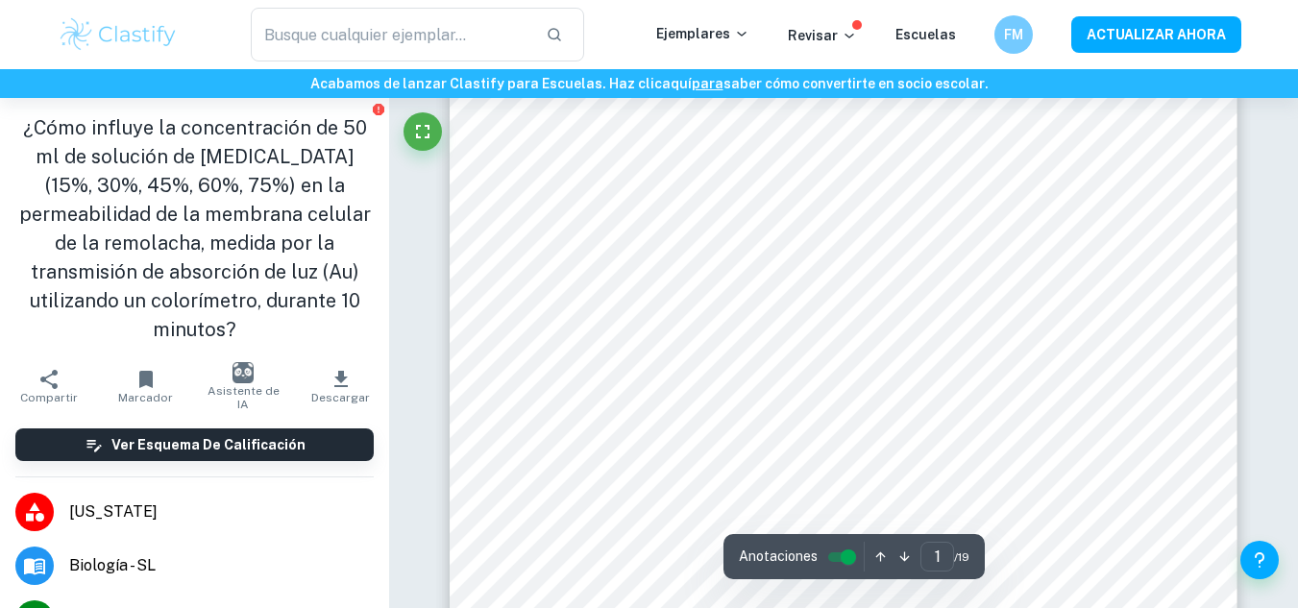
scroll to position [61, 0]
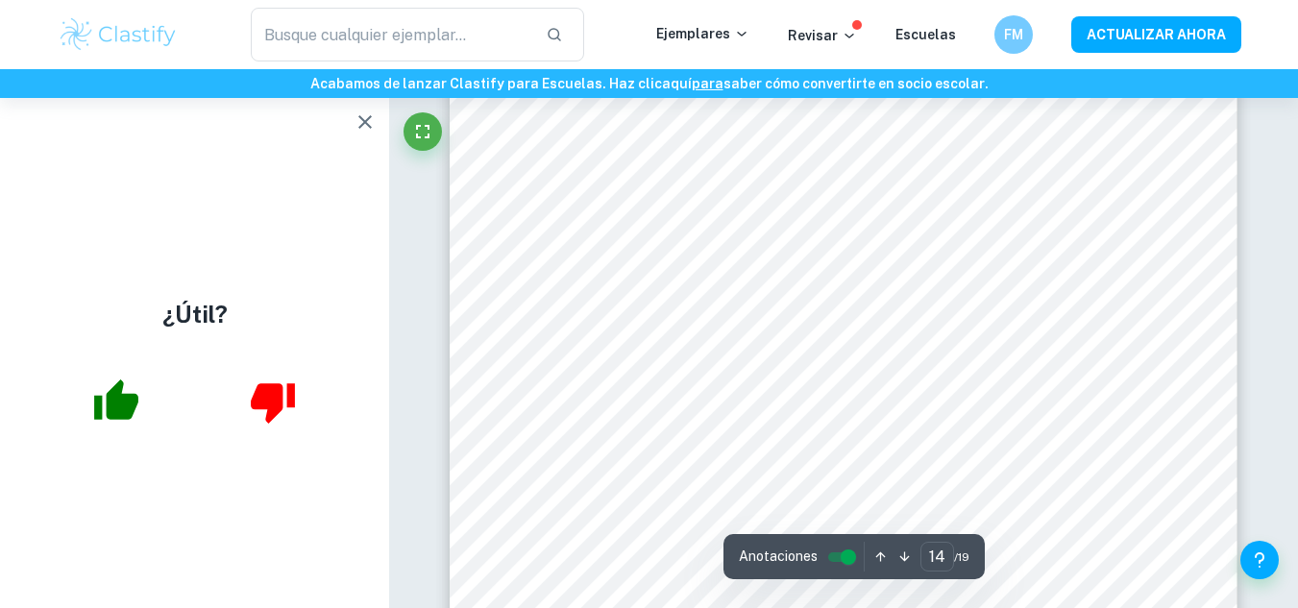
type input "15"
click at [355, 119] on icon "button" at bounding box center [364, 121] width 23 height 23
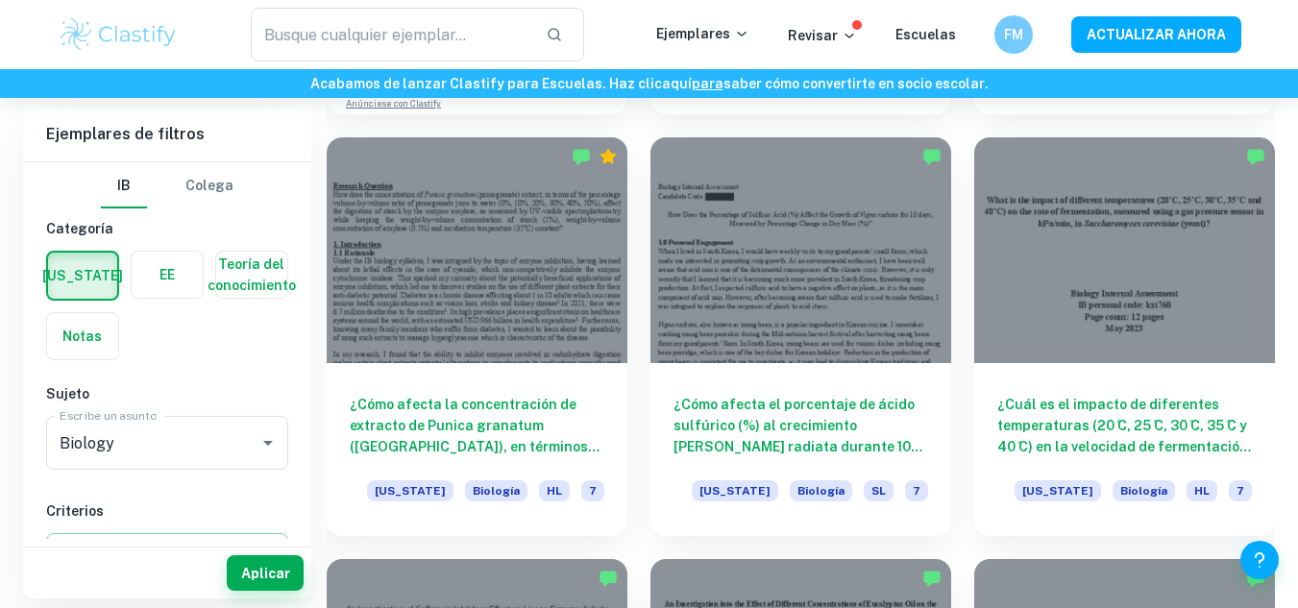
scroll to position [1745, 0]
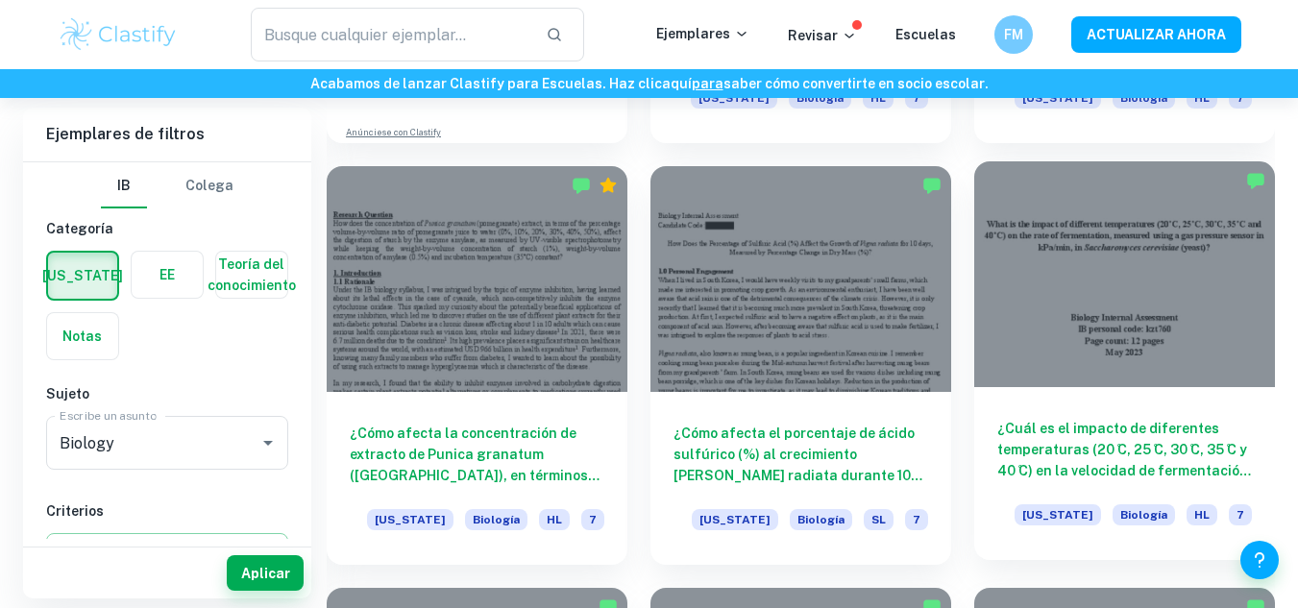
click at [1083, 324] on div at bounding box center [1124, 274] width 301 height 226
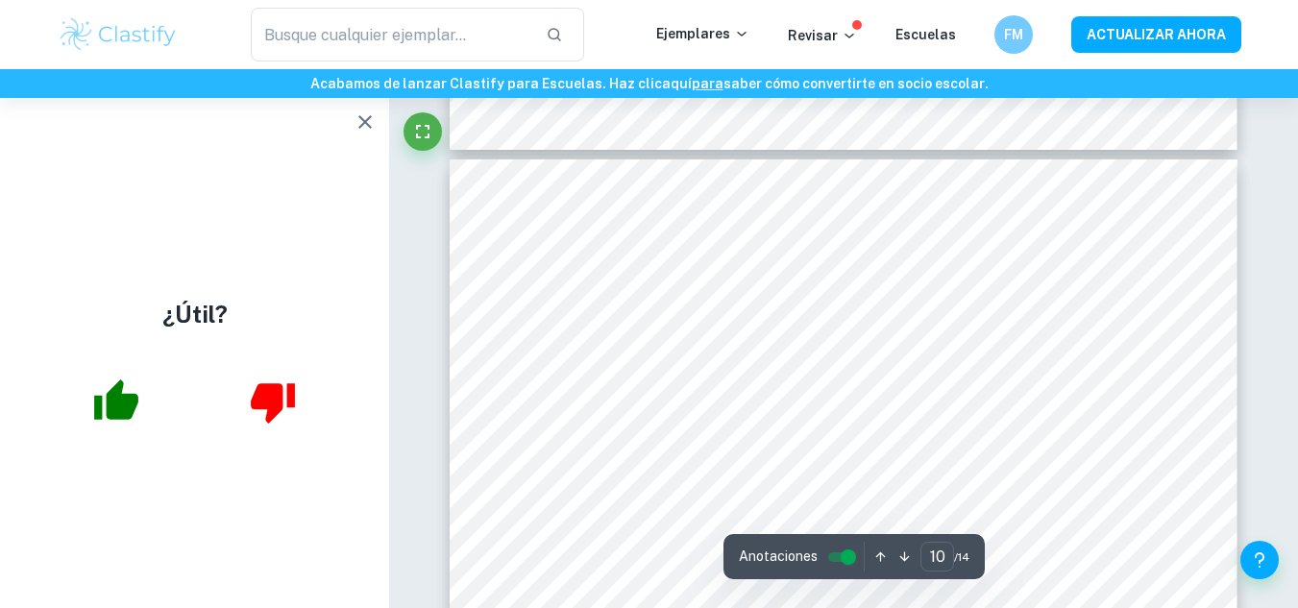
scroll to position [11050, 0]
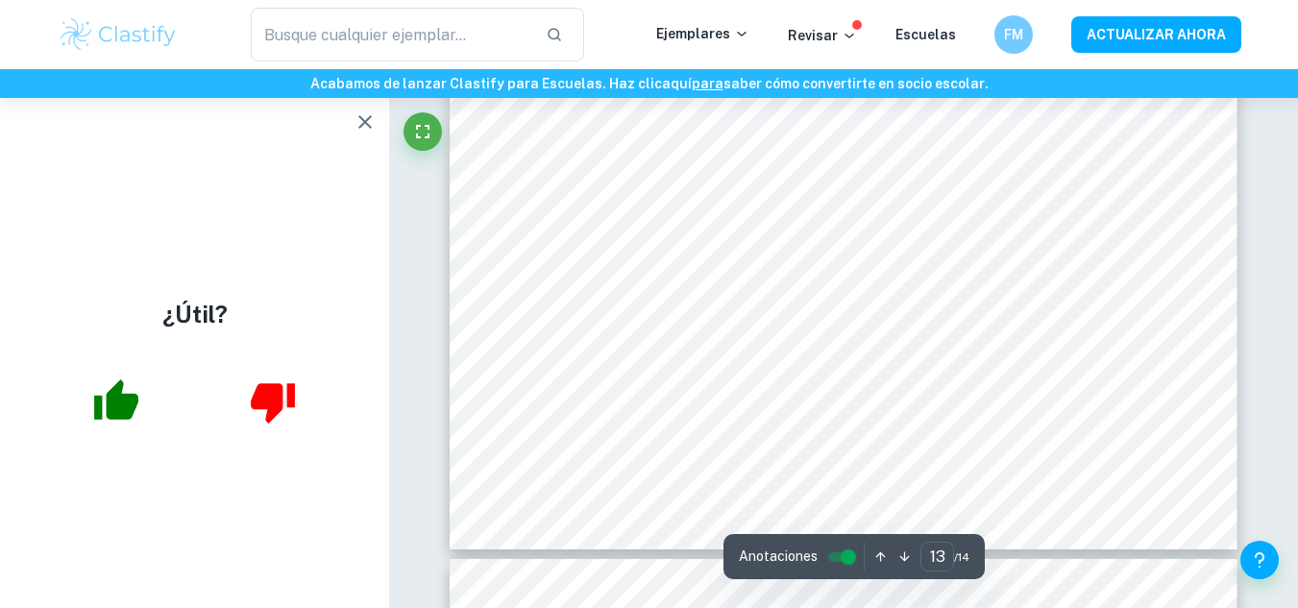
type input "14"
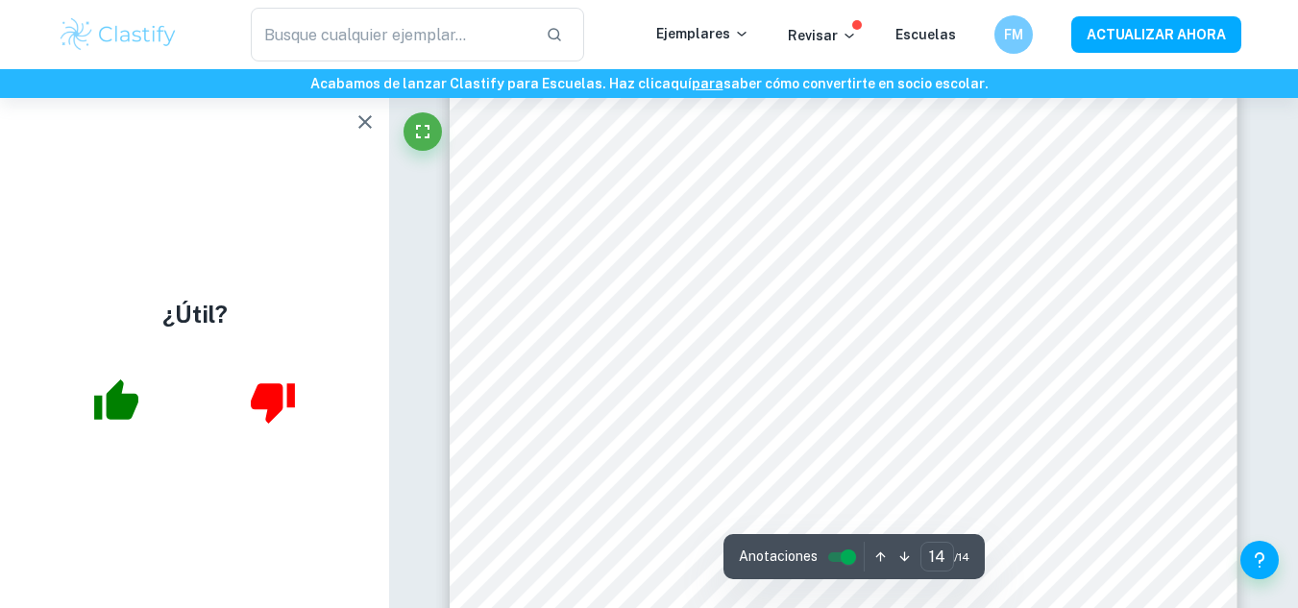
scroll to position [15439, 0]
